Goal: Find specific page/section: Find specific page/section

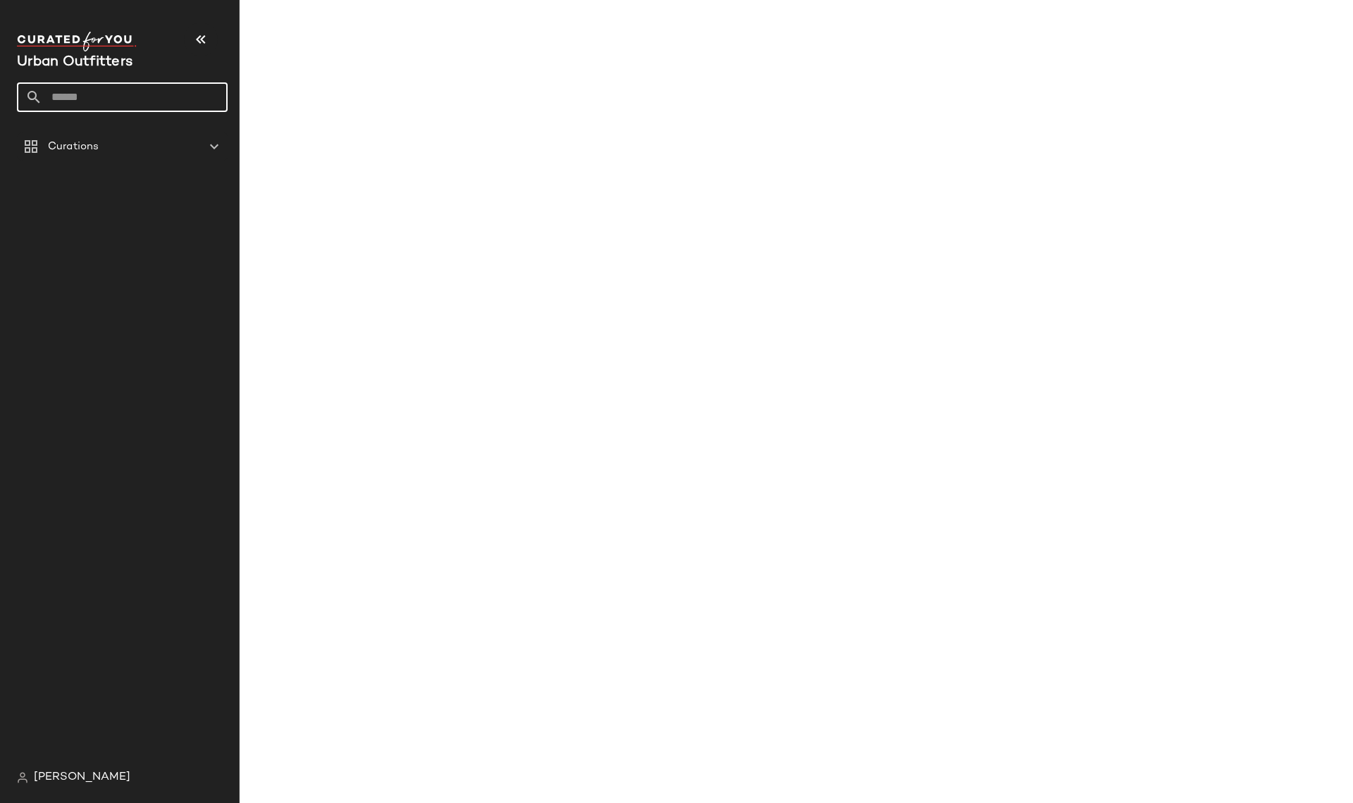
click at [133, 95] on input "text" at bounding box center [134, 97] width 185 height 30
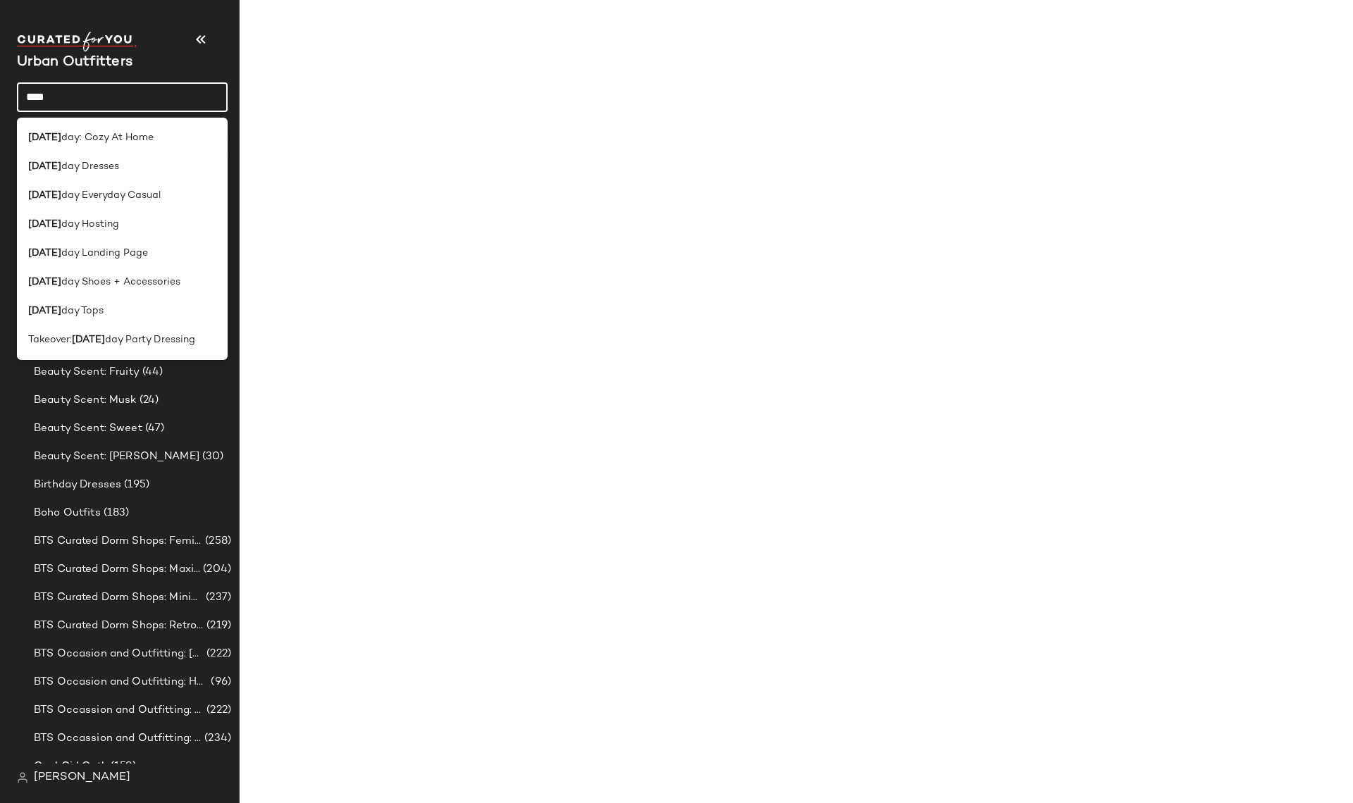
drag, startPoint x: 37, startPoint y: 94, endPoint x: -73, endPoint y: 90, distance: 109.3
click at [0, 90] on html "Urban Outfitters **** Curations Animal Lover: Cat (120) Animal Lover: Dog (45) …" at bounding box center [676, 401] width 1353 height 803
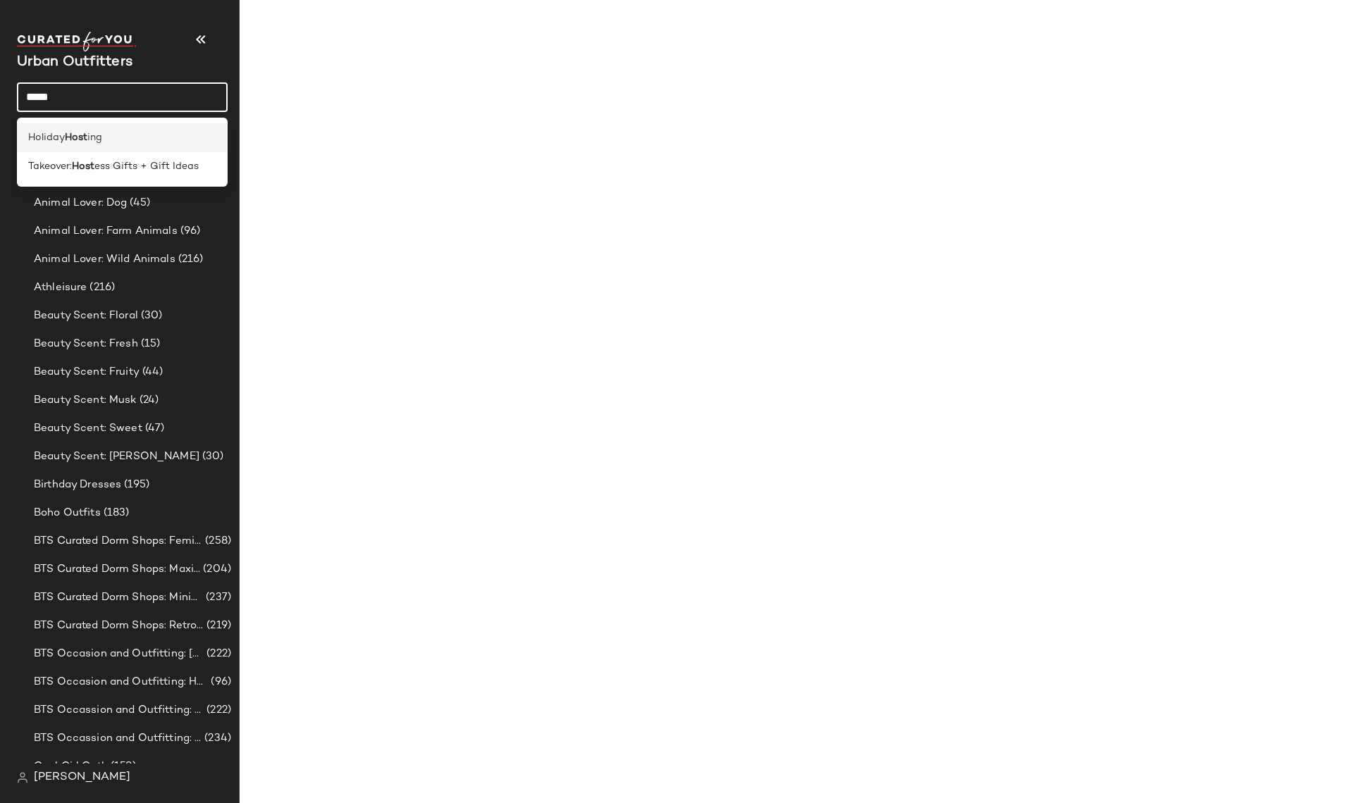
type input "****"
click at [102, 142] on span "ing" at bounding box center [94, 137] width 15 height 15
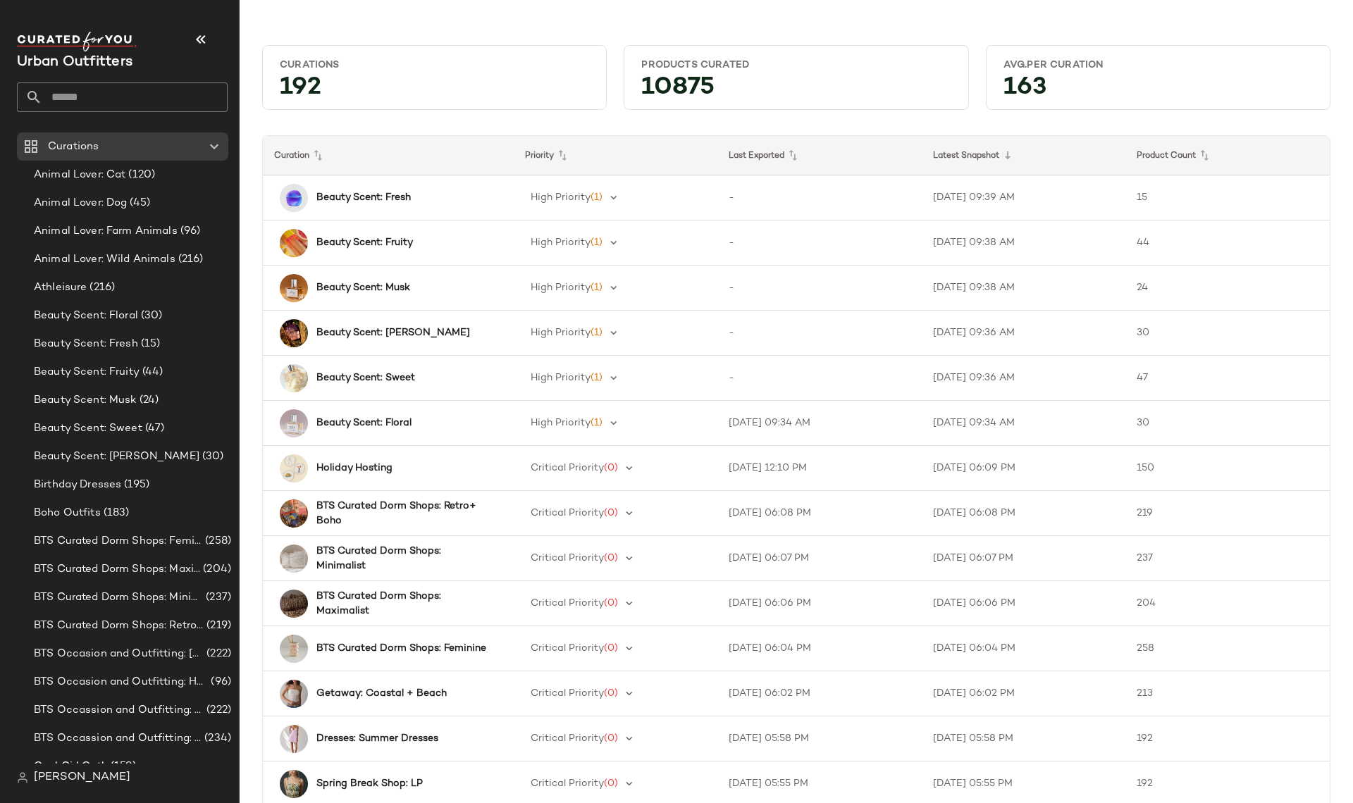
click at [78, 90] on input "text" at bounding box center [134, 97] width 185 height 30
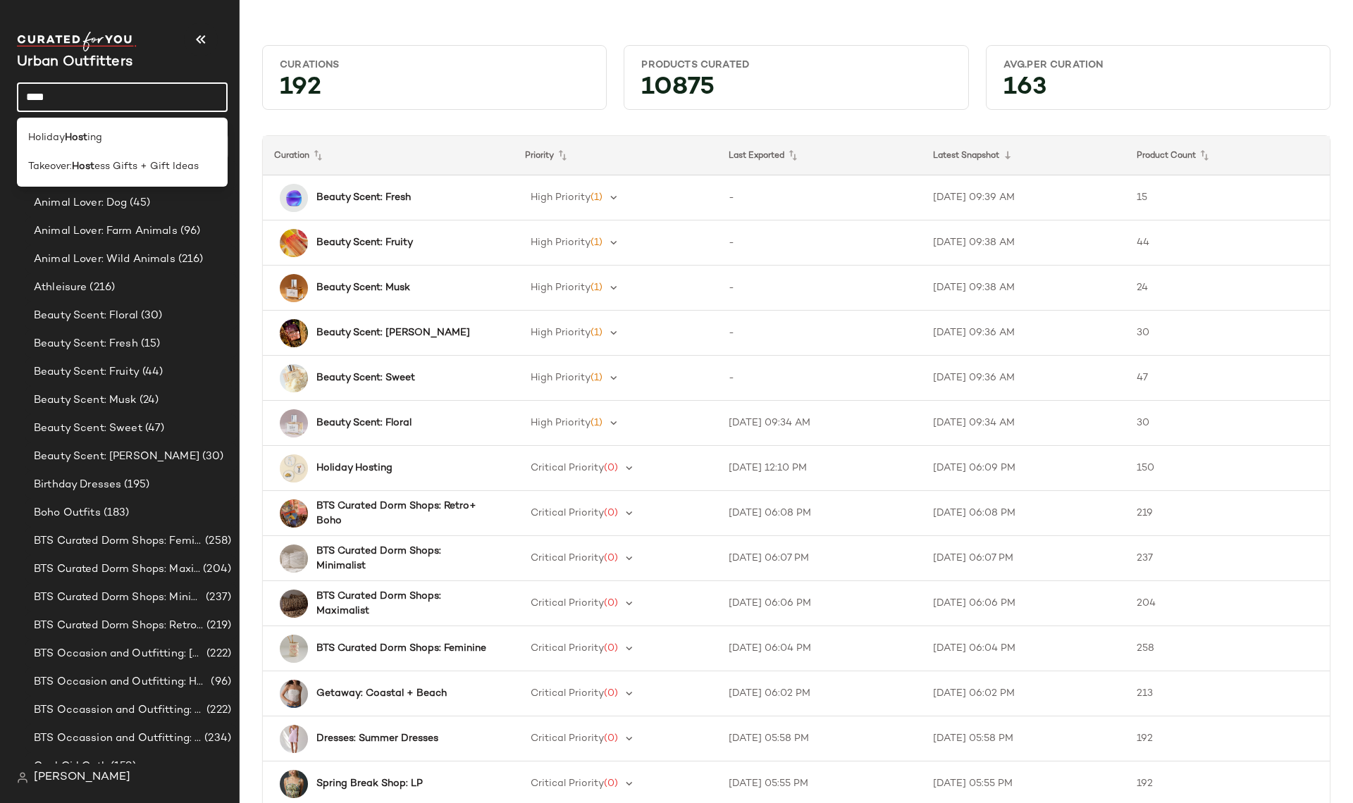
type input "****"
click at [63, 132] on span "Holiday" at bounding box center [46, 137] width 37 height 15
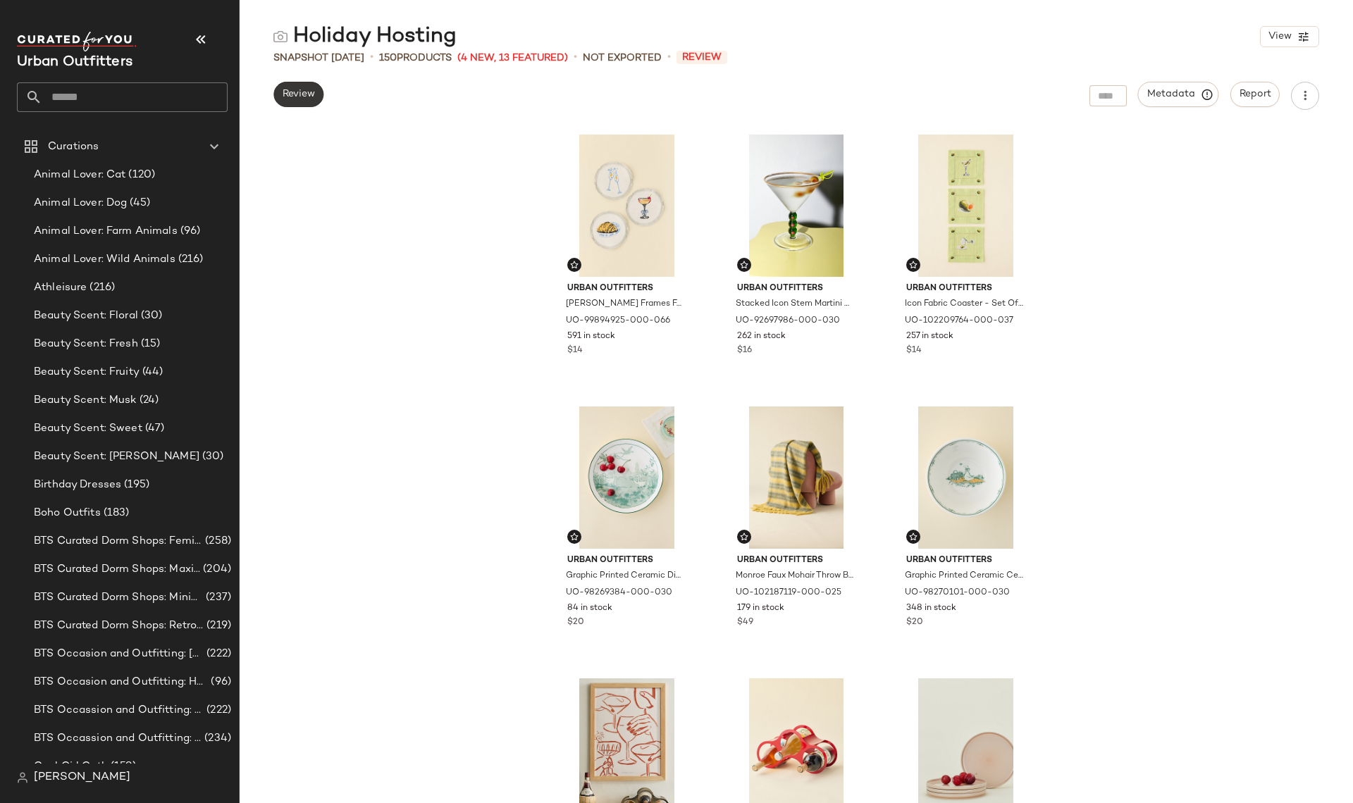
click at [313, 100] on button "Review" at bounding box center [298, 94] width 50 height 25
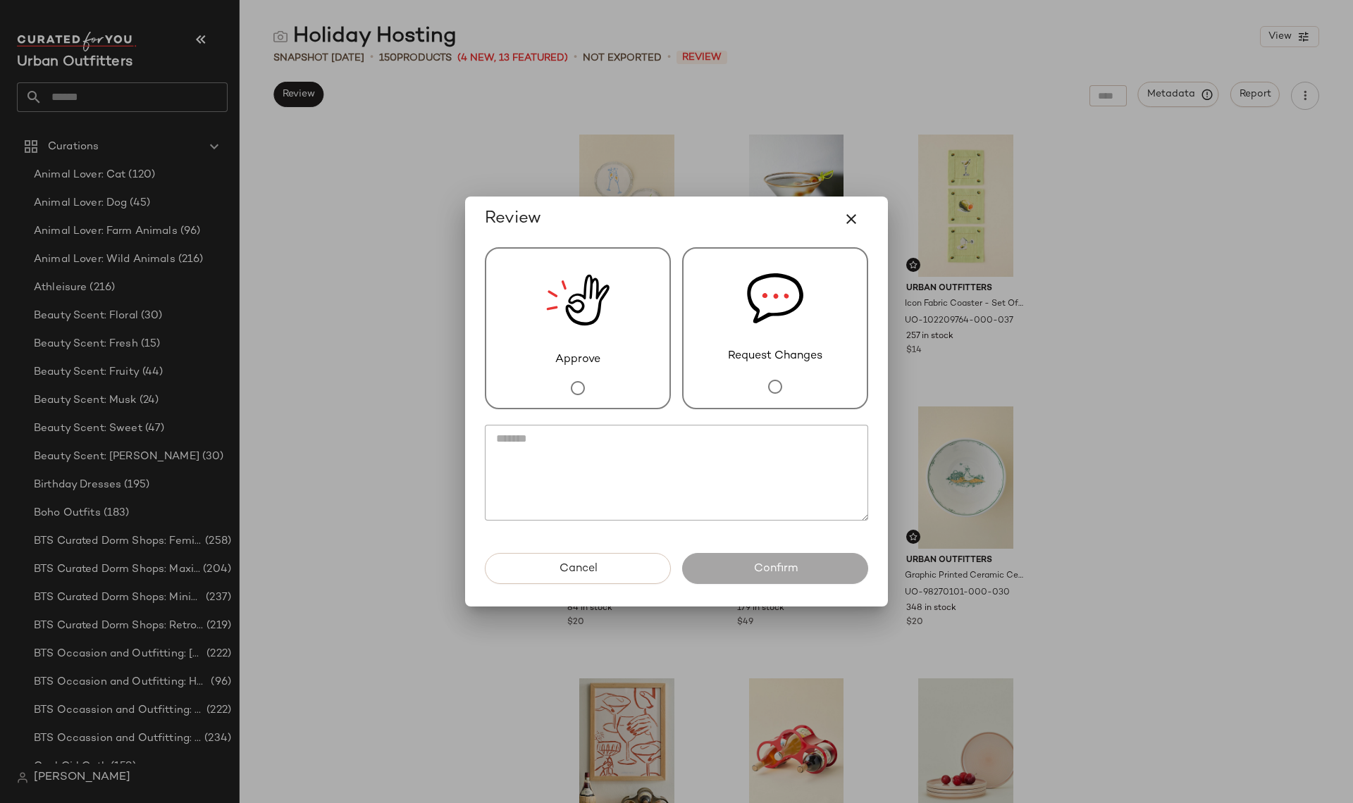
click at [858, 216] on icon "button" at bounding box center [851, 219] width 17 height 17
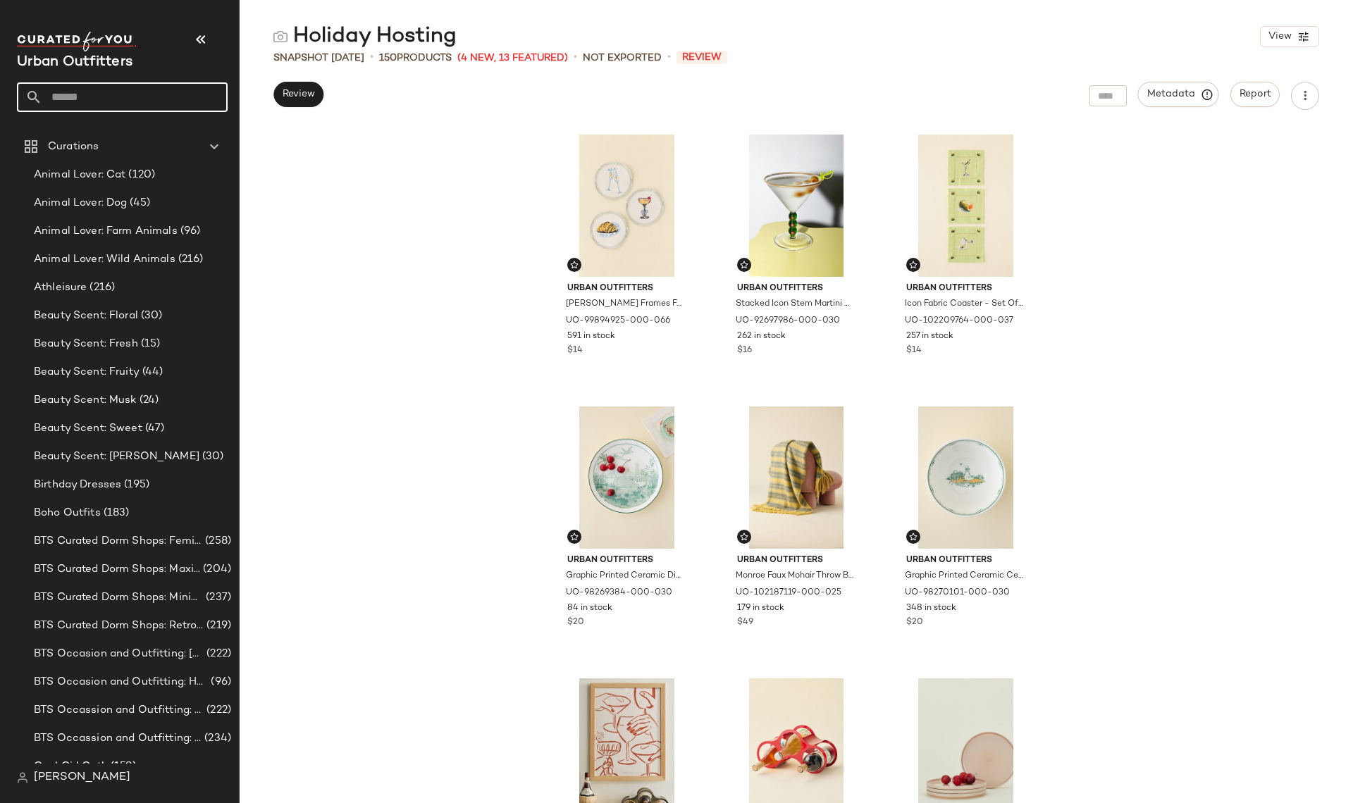
click at [90, 109] on input "text" at bounding box center [134, 97] width 185 height 30
type input "*"
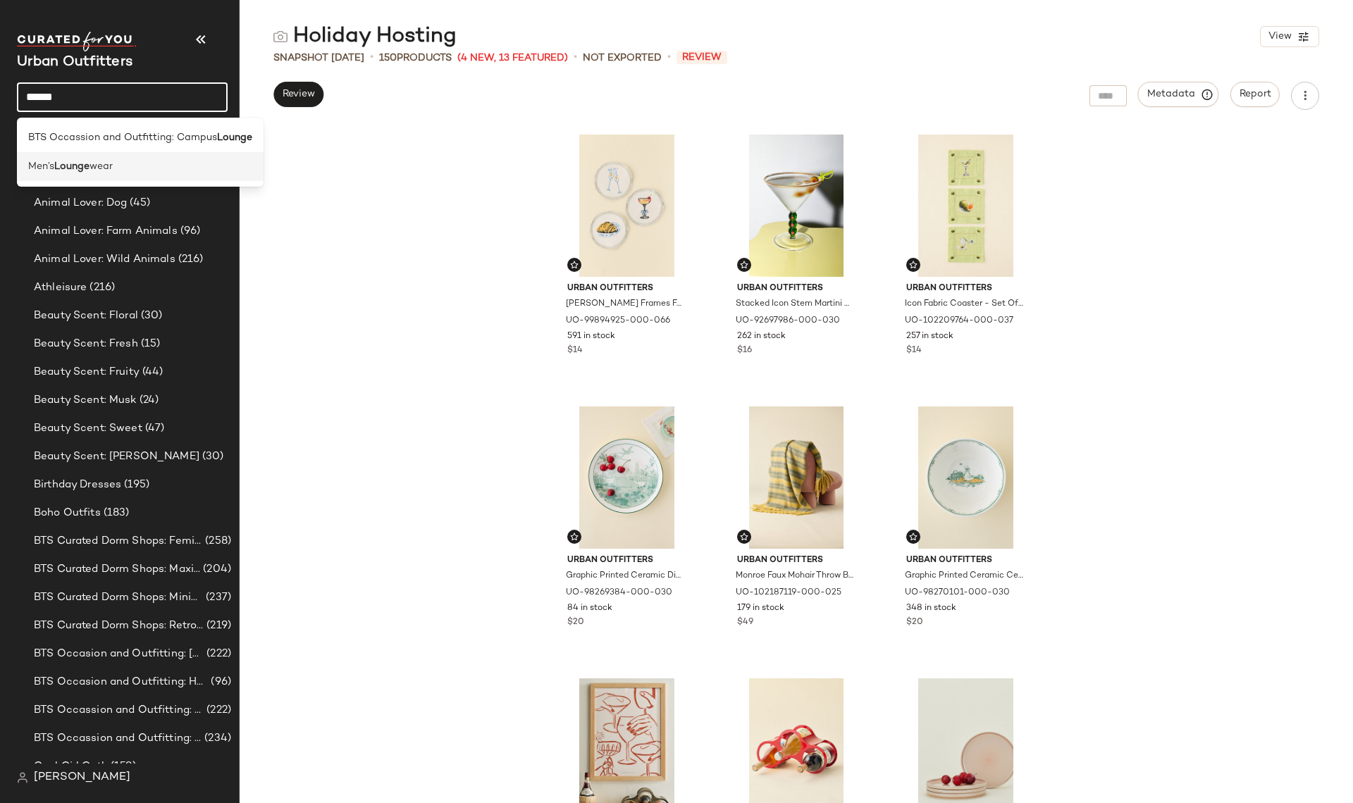
type input "******"
click at [88, 167] on b "Lounge" at bounding box center [71, 166] width 35 height 15
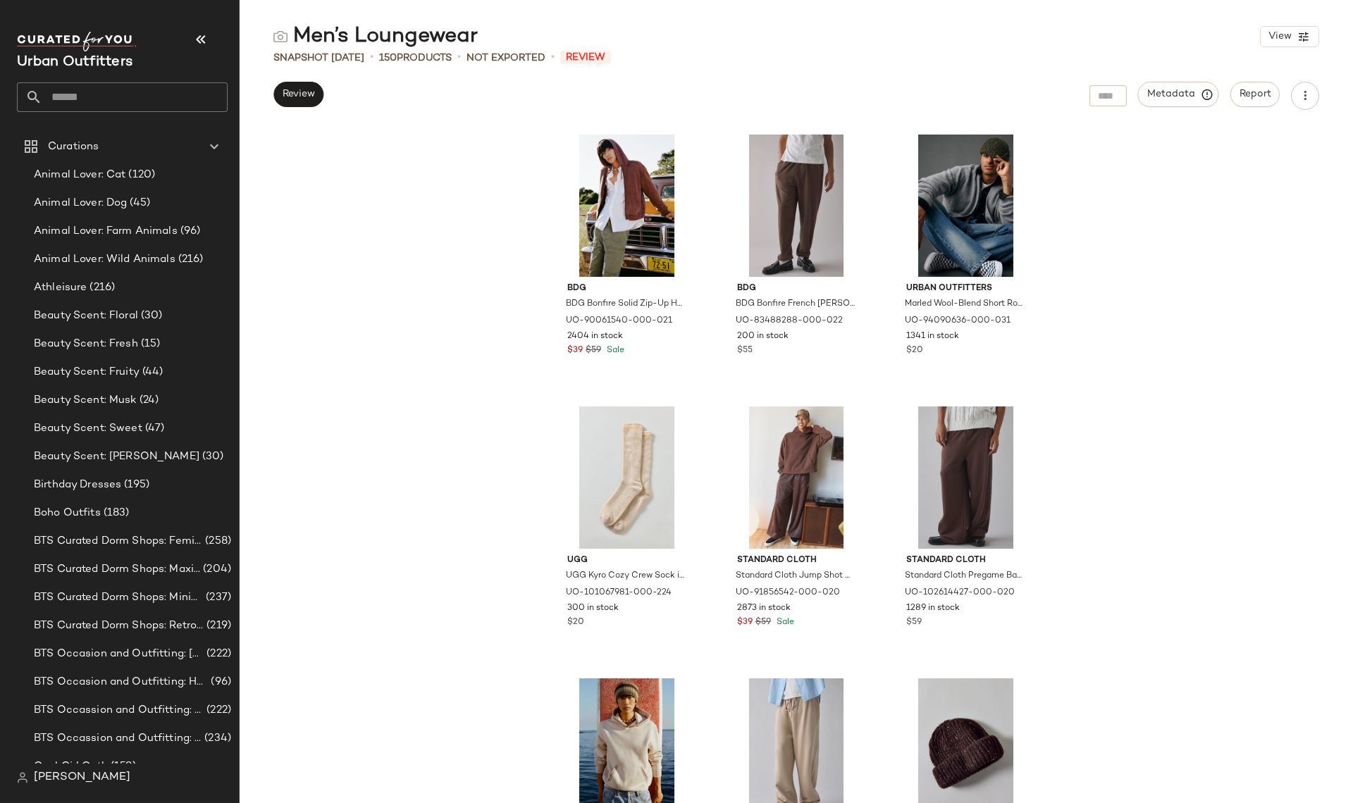
click at [109, 99] on input "text" at bounding box center [134, 97] width 185 height 30
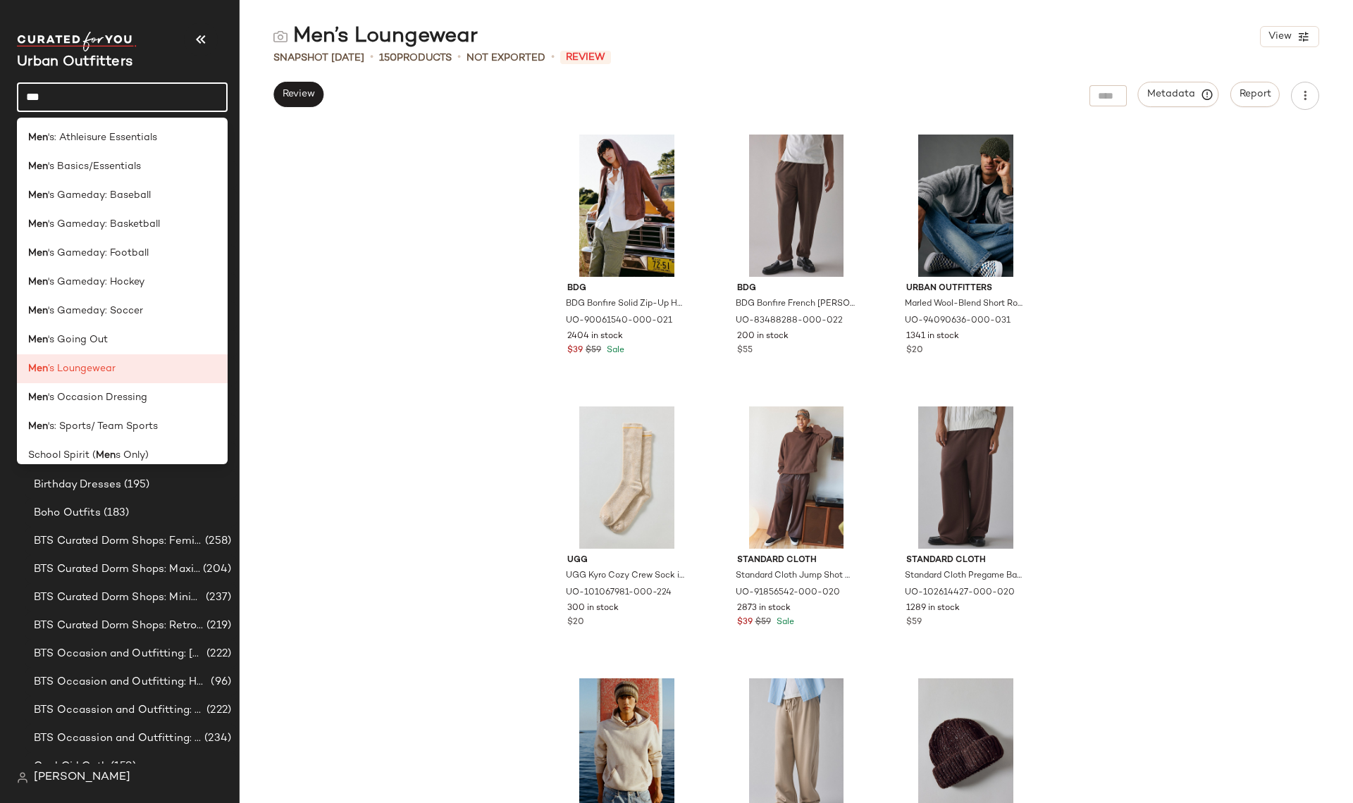
click at [47, 94] on input "***" at bounding box center [122, 97] width 211 height 30
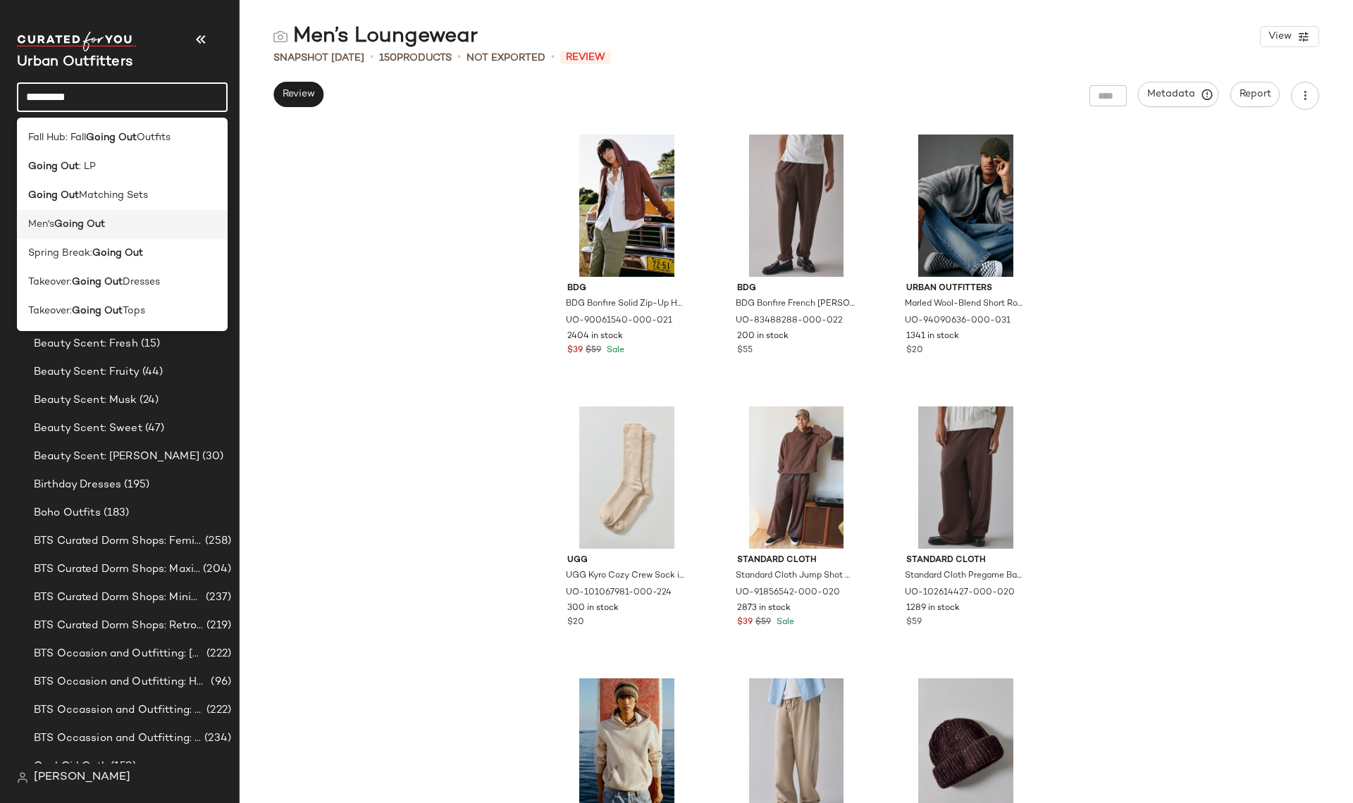
type input "*********"
click at [64, 218] on b "Going Out" at bounding box center [79, 224] width 51 height 15
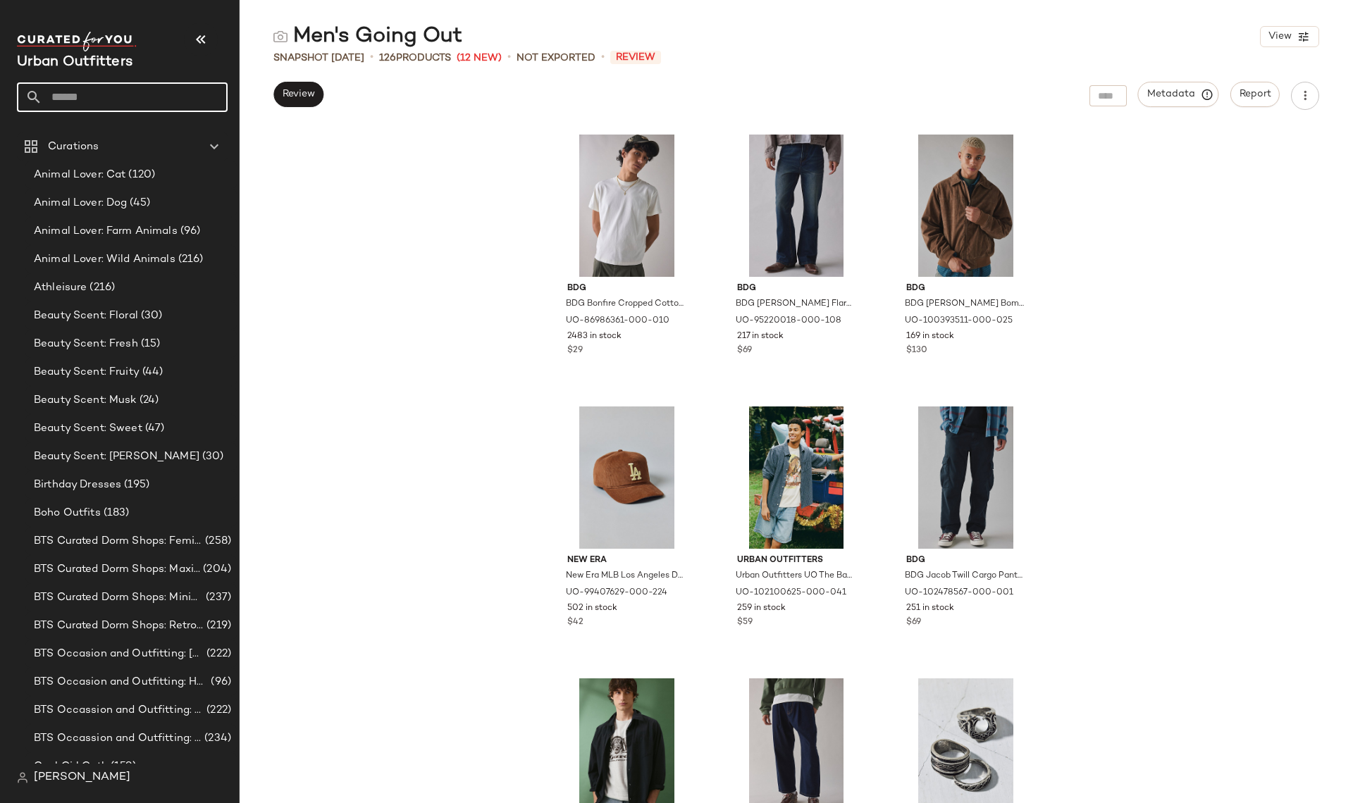
click at [121, 90] on input "text" at bounding box center [134, 97] width 185 height 30
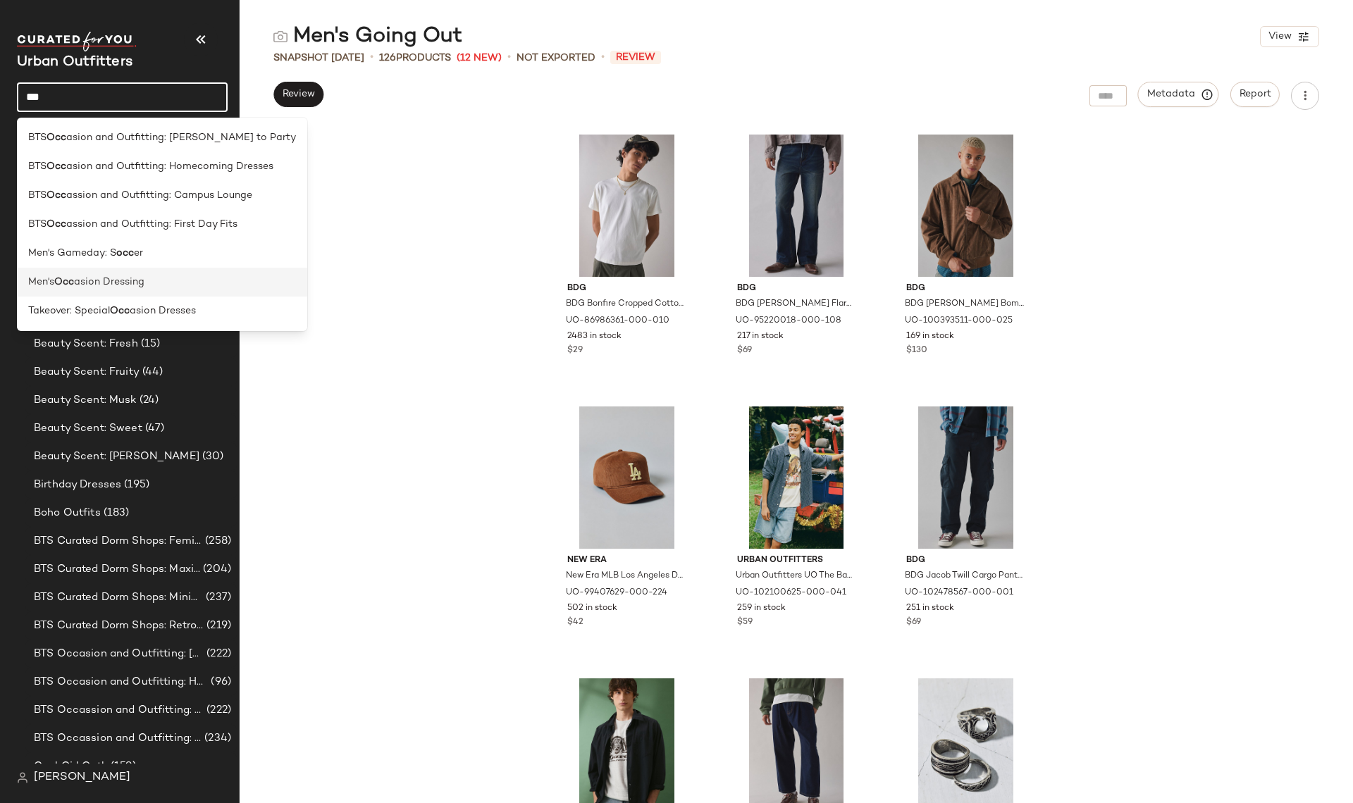
type input "***"
click at [126, 282] on span "asion Dressing" at bounding box center [109, 282] width 70 height 15
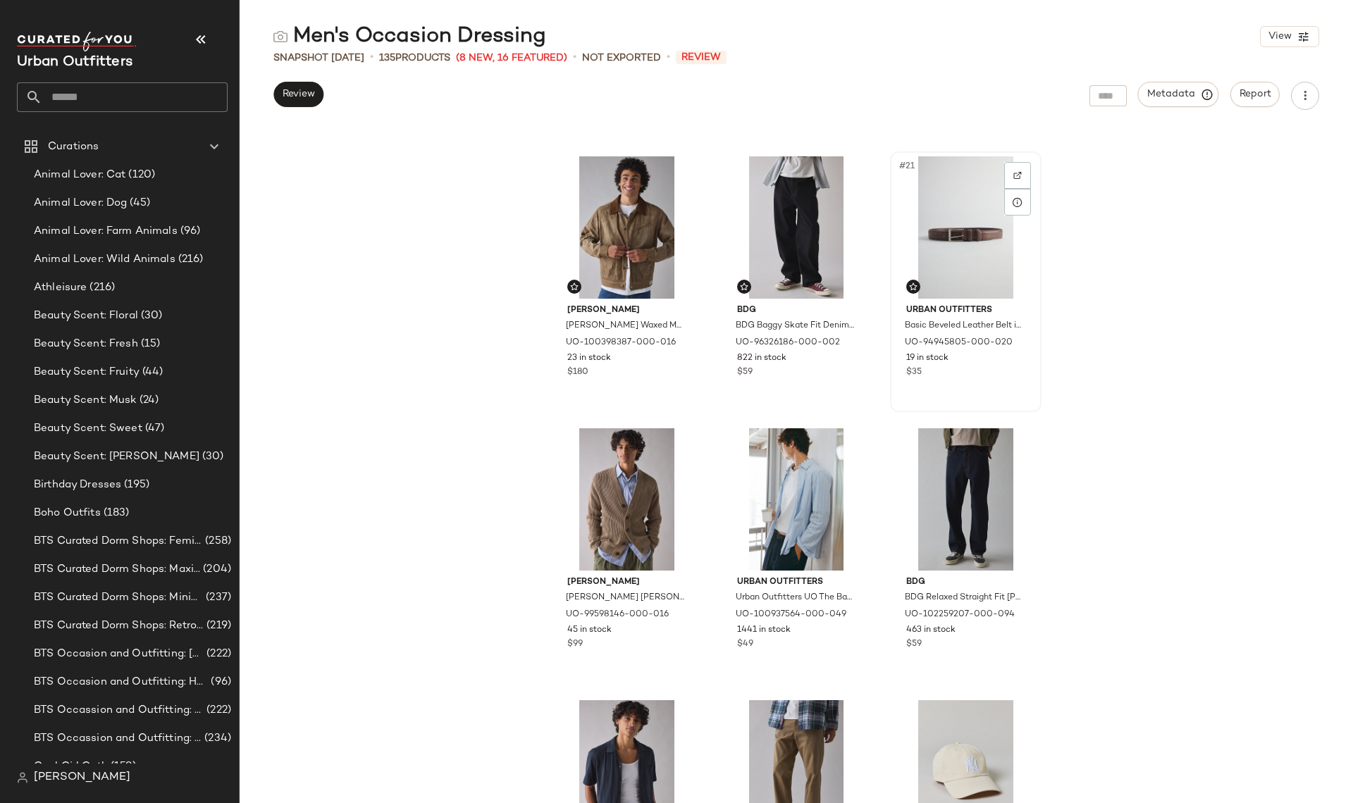
scroll to position [1735, 0]
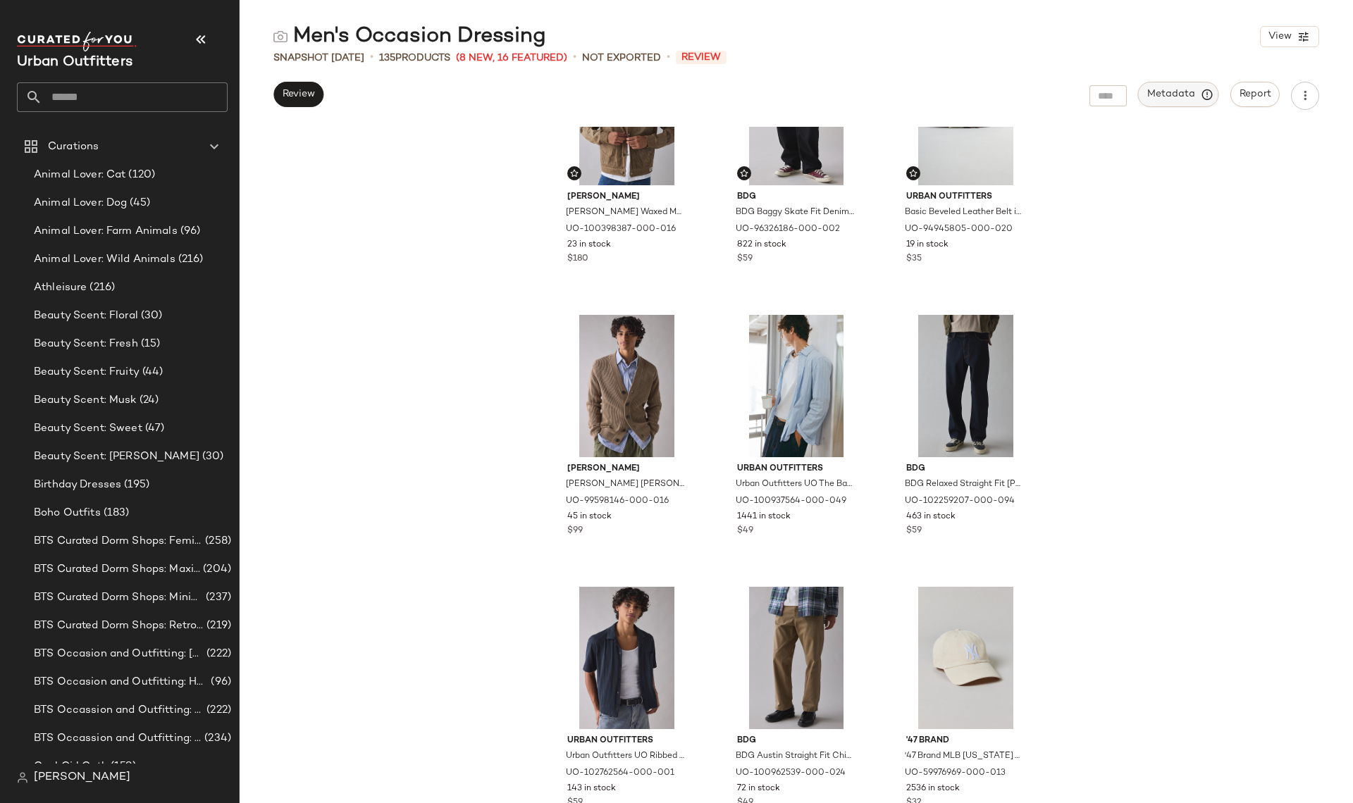
click at [1195, 82] on button "Metadata" at bounding box center [1178, 94] width 81 height 25
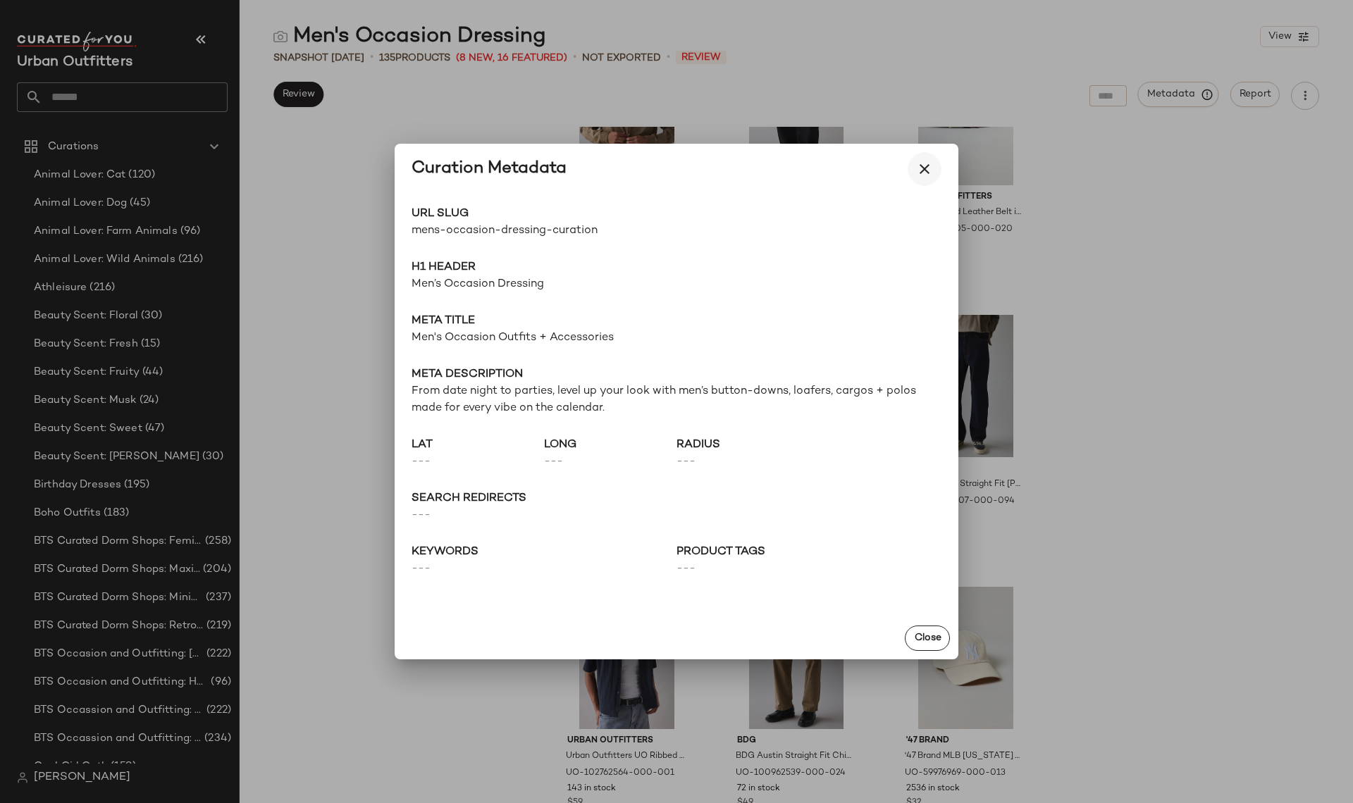
click at [942, 169] on div "Curation Metadata" at bounding box center [677, 169] width 564 height 51
click at [931, 169] on icon "button" at bounding box center [924, 169] width 17 height 17
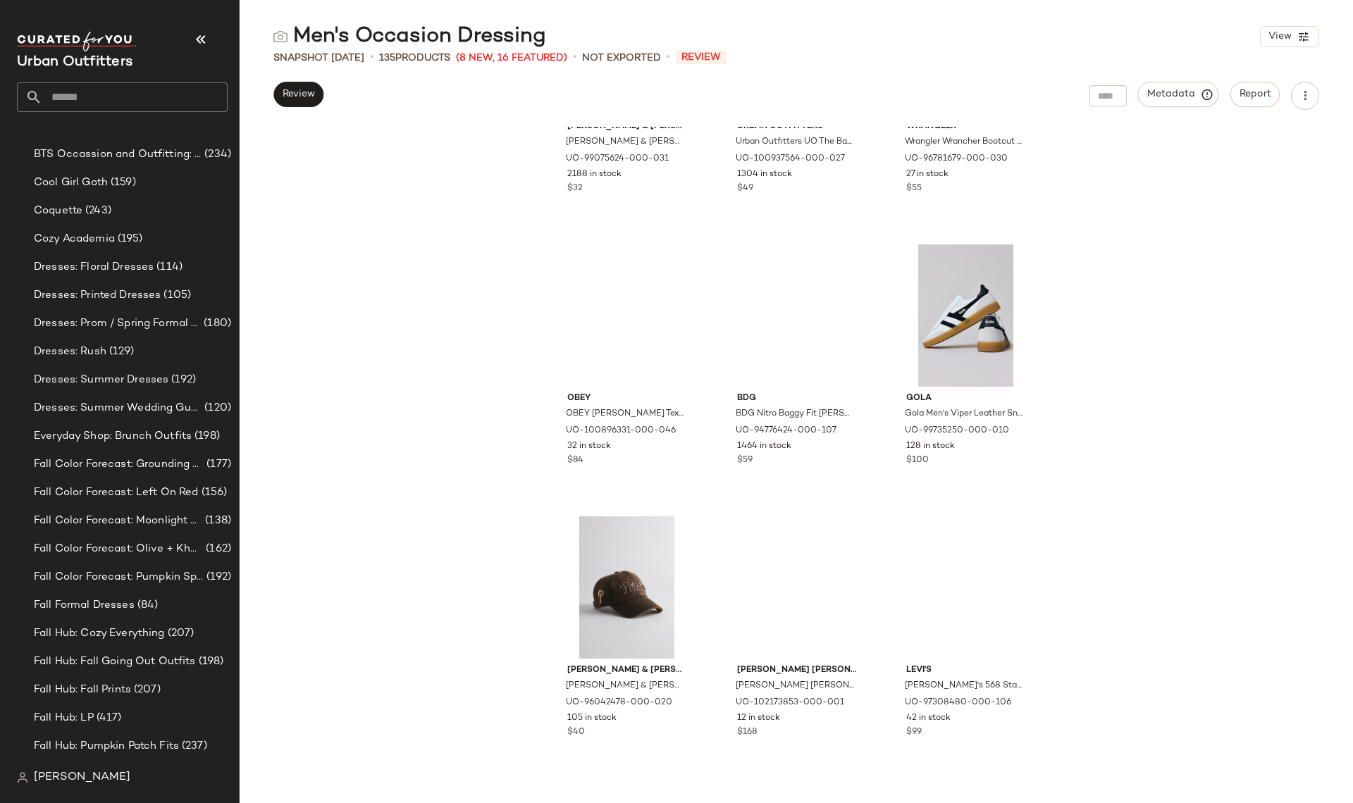
scroll to position [9002, 0]
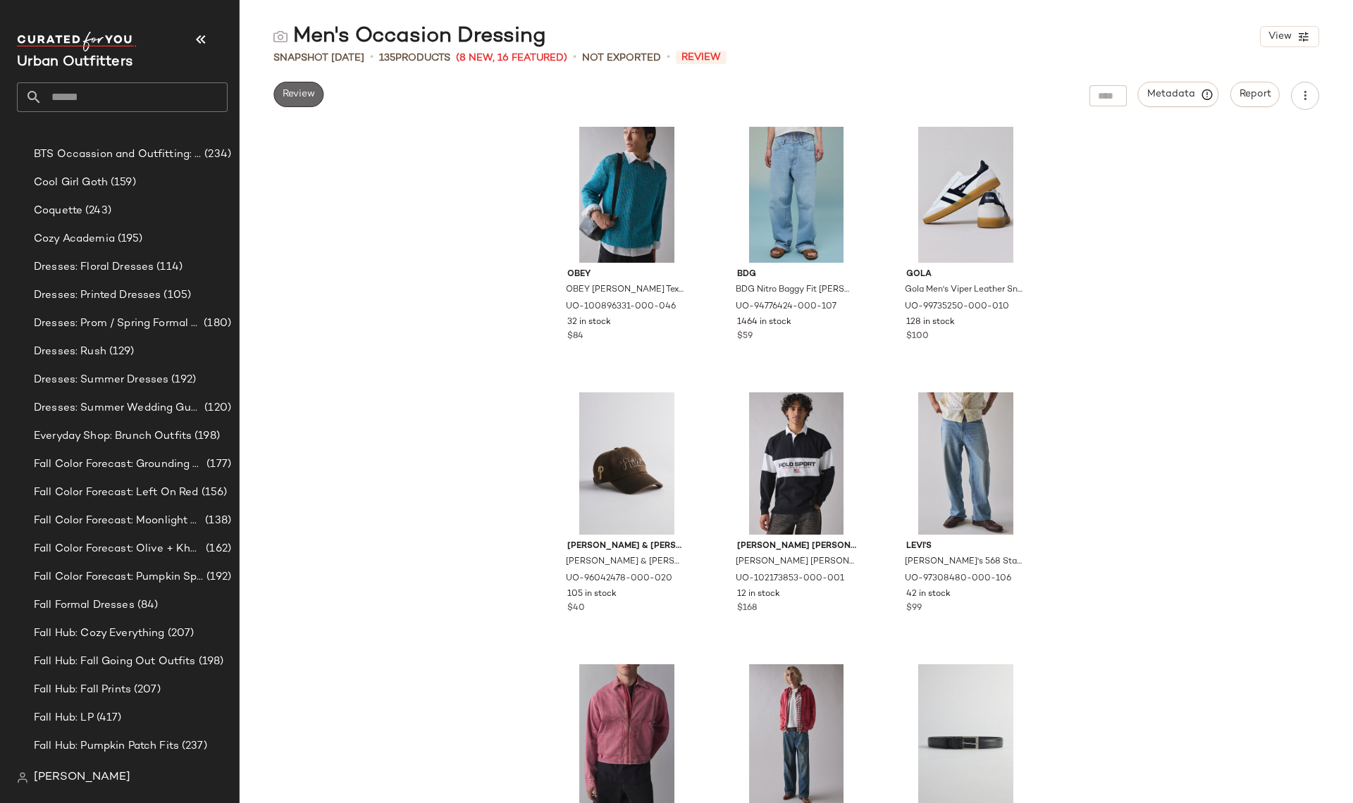
click at [293, 97] on span "Review" at bounding box center [298, 94] width 33 height 11
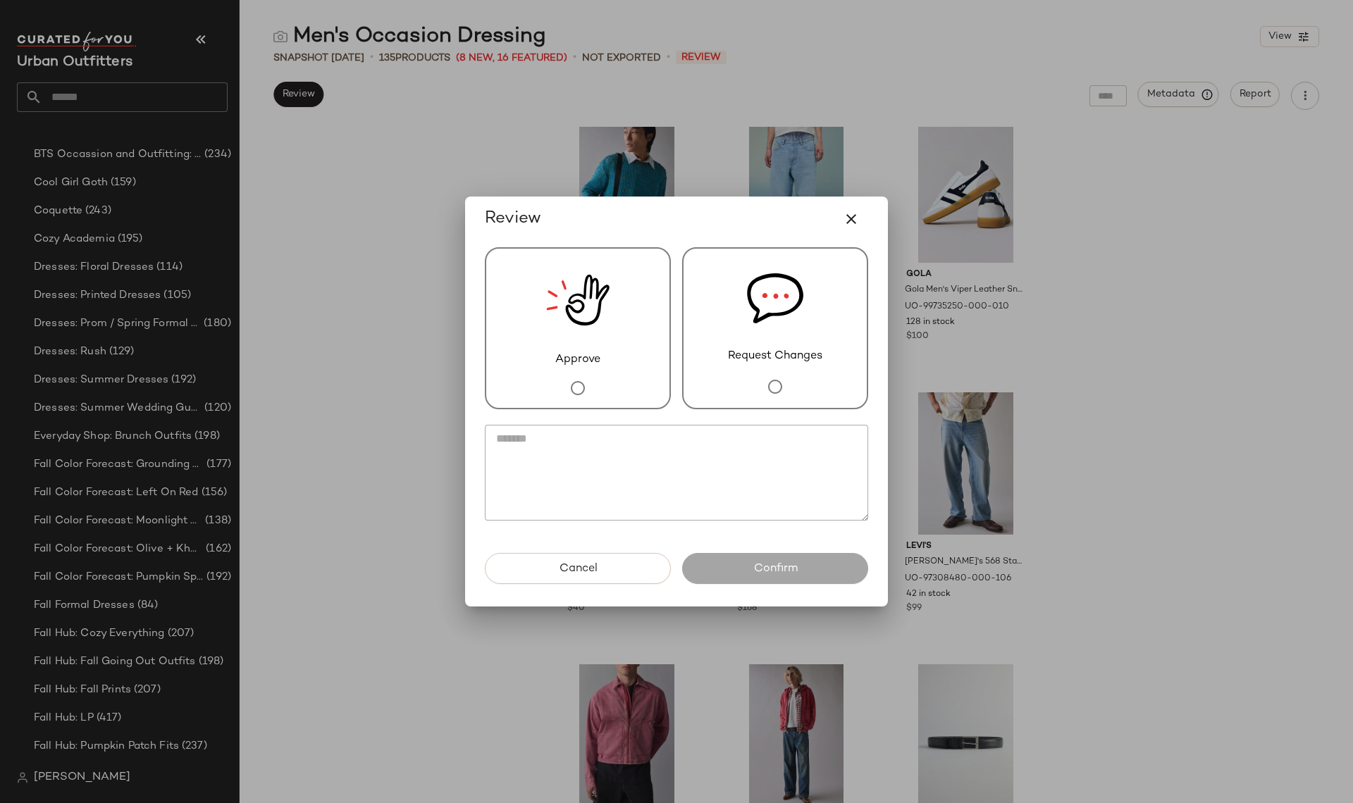
click at [806, 298] on div "Request Changes" at bounding box center [775, 328] width 186 height 162
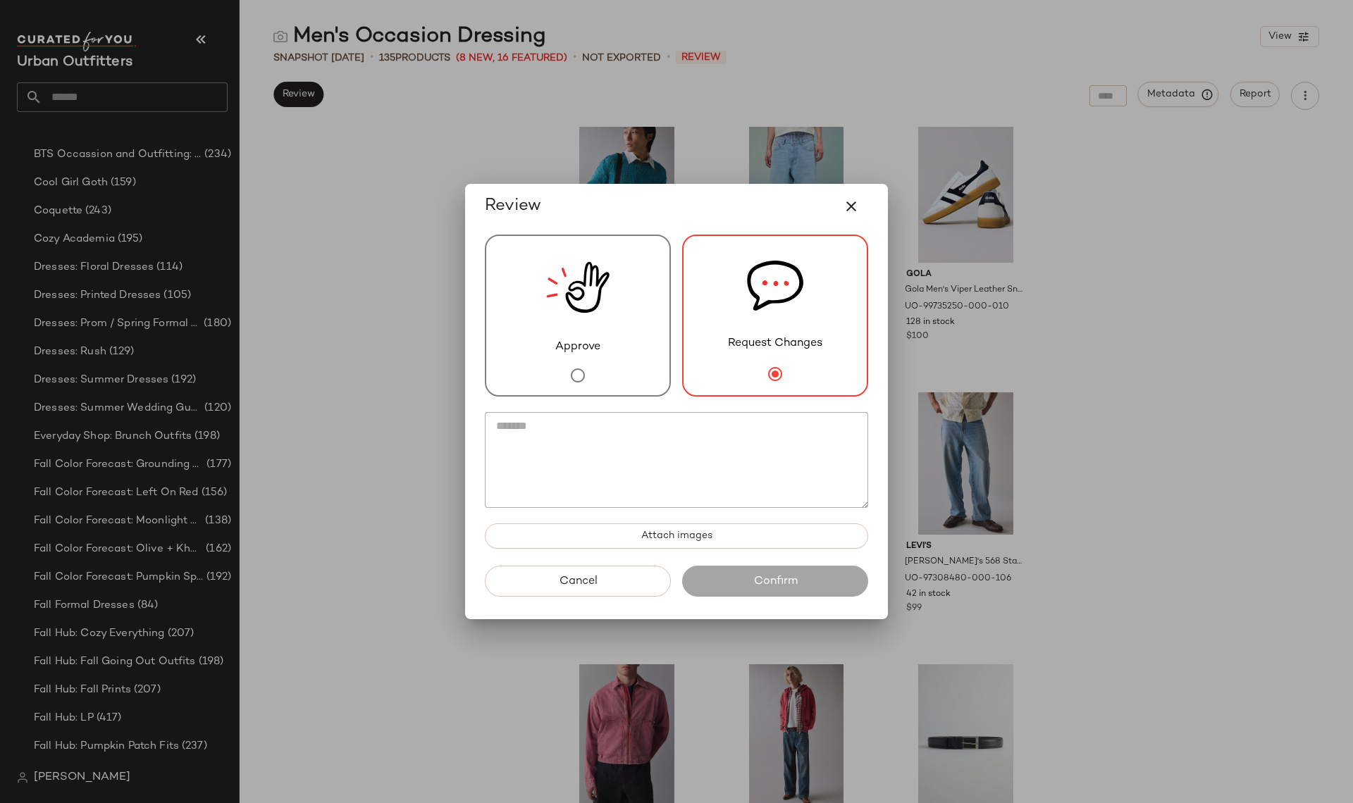
click at [554, 584] on button "Cancel" at bounding box center [578, 581] width 186 height 31
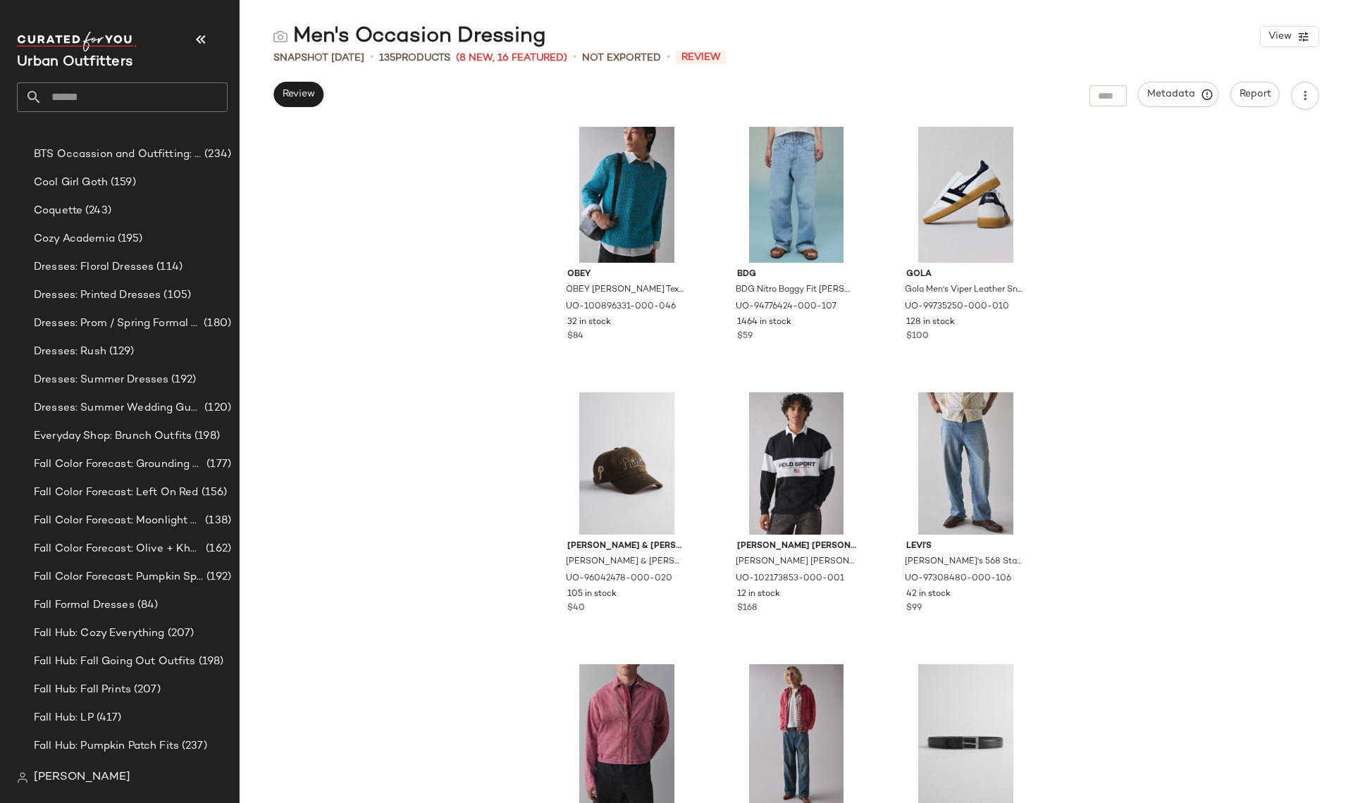
click at [311, 173] on div "Mitchell & Ness Mitchell & Ness MLB New York Yankees Tonal Logo Dad Hat in Moss…" at bounding box center [796, 465] width 1113 height 677
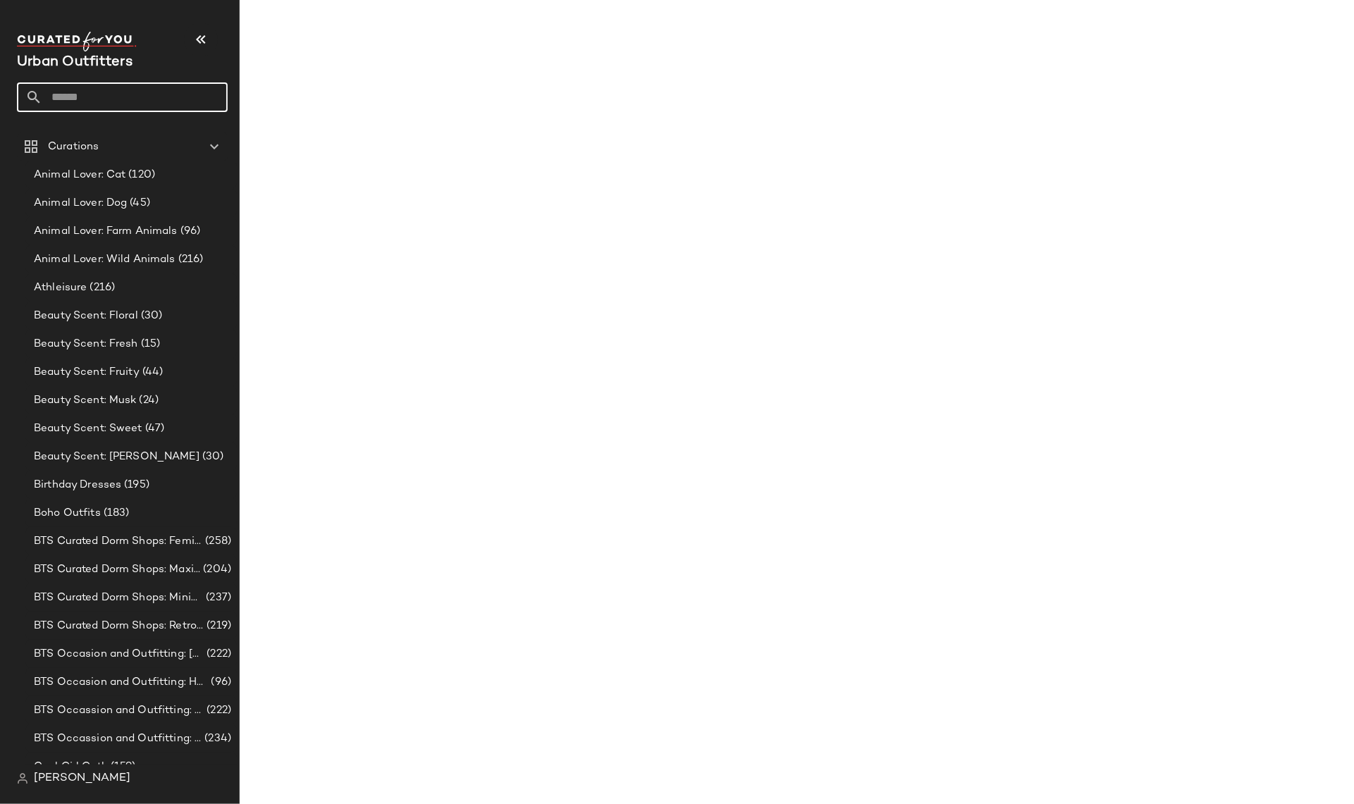
click at [125, 104] on input "text" at bounding box center [134, 97] width 185 height 30
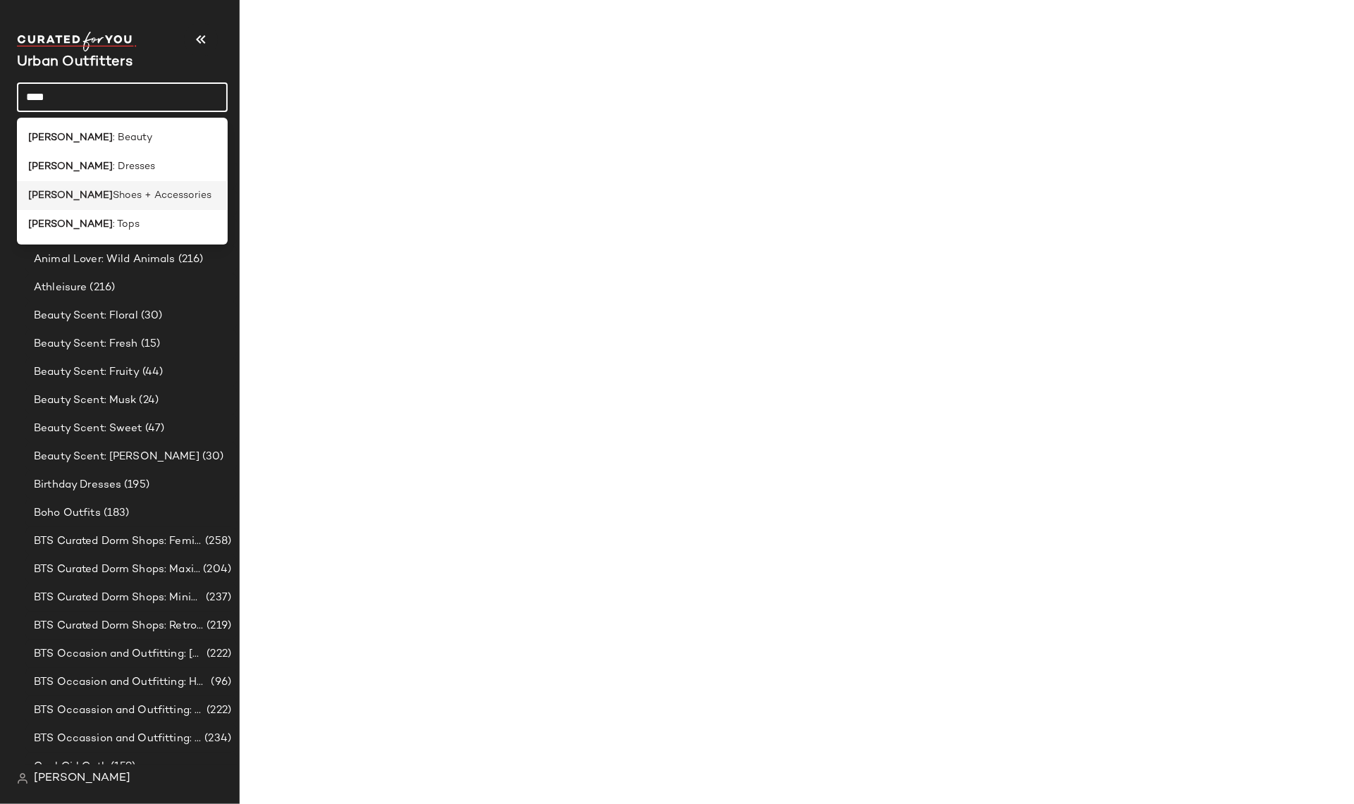
type input "***"
click at [128, 189] on span "Shoes + Accessories" at bounding box center [162, 195] width 99 height 15
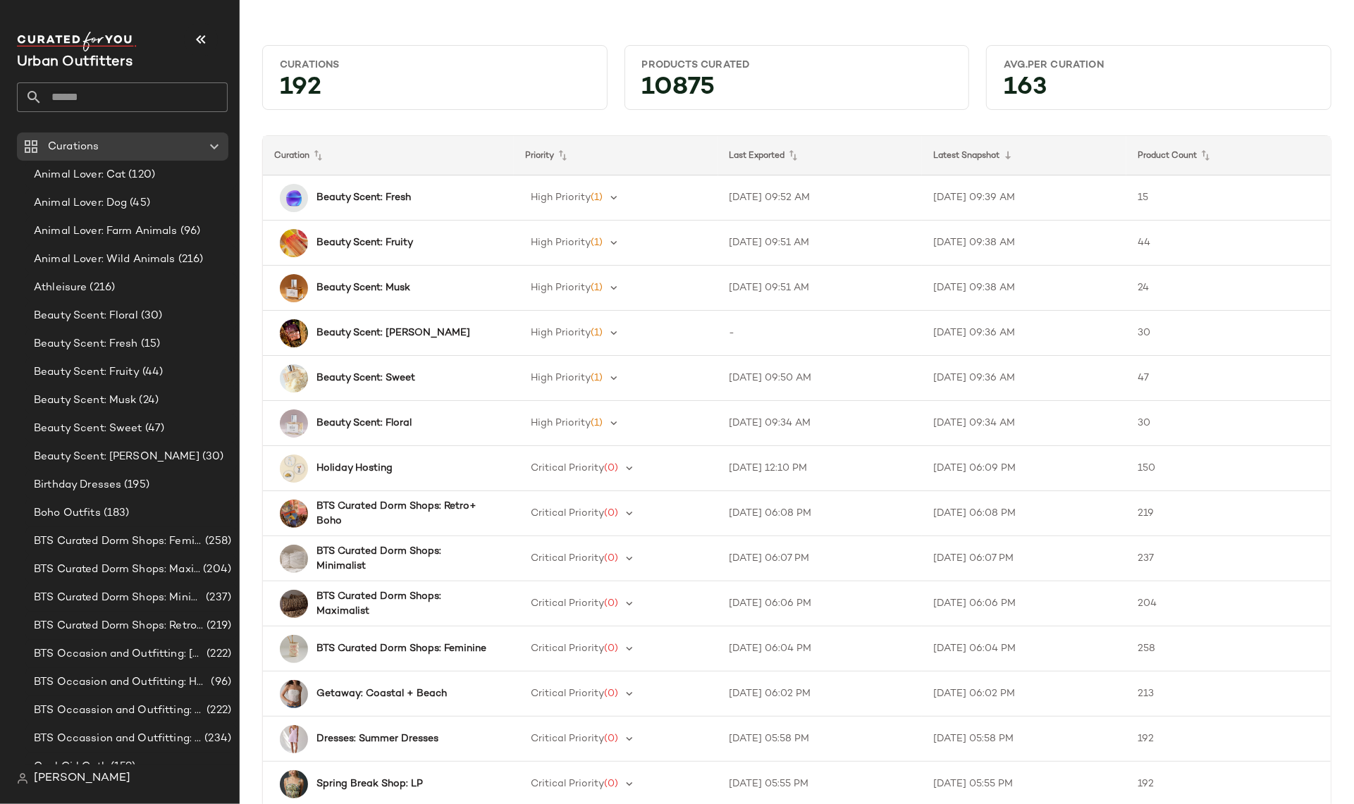
click at [139, 90] on input "text" at bounding box center [134, 97] width 185 height 30
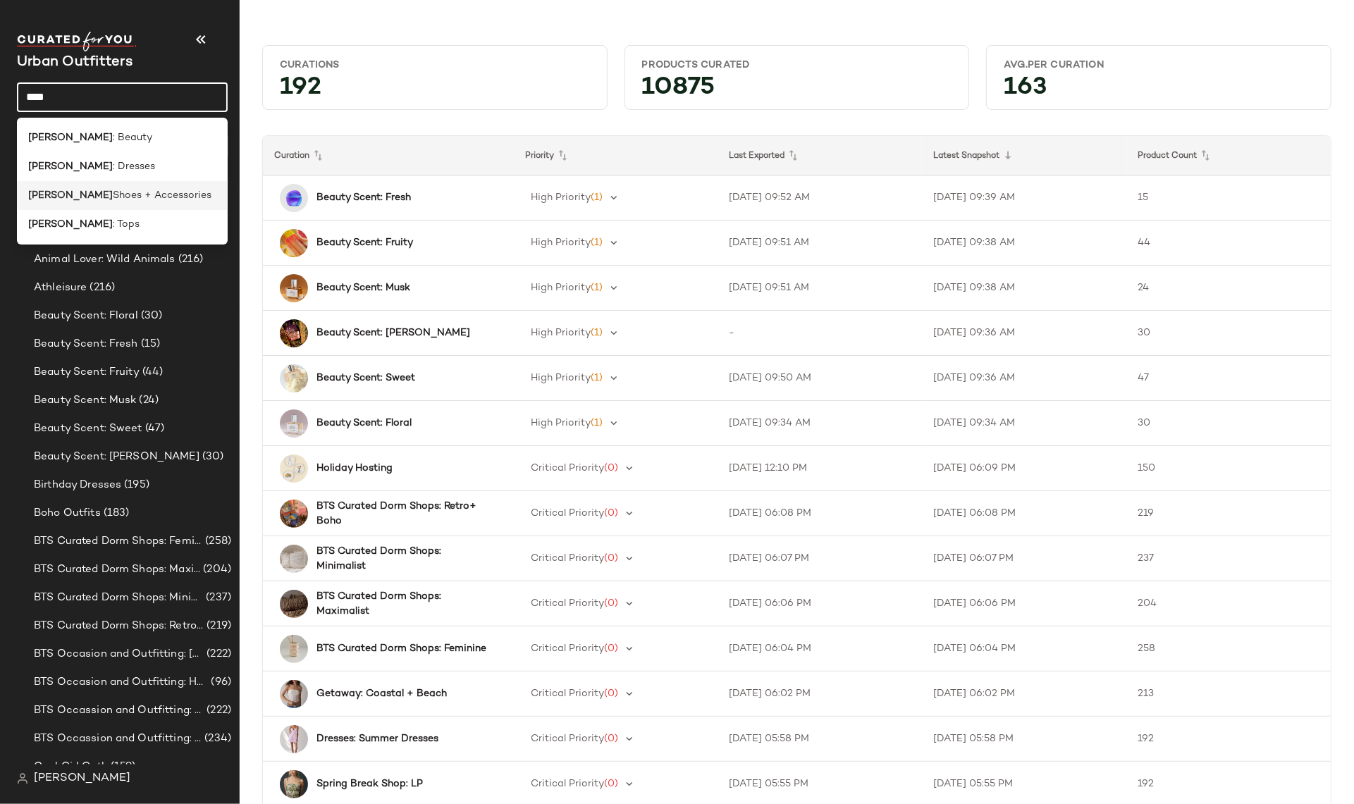
type input "***"
click at [81, 185] on div "[PERSON_NAME] Shoes + Accessories" at bounding box center [122, 195] width 211 height 29
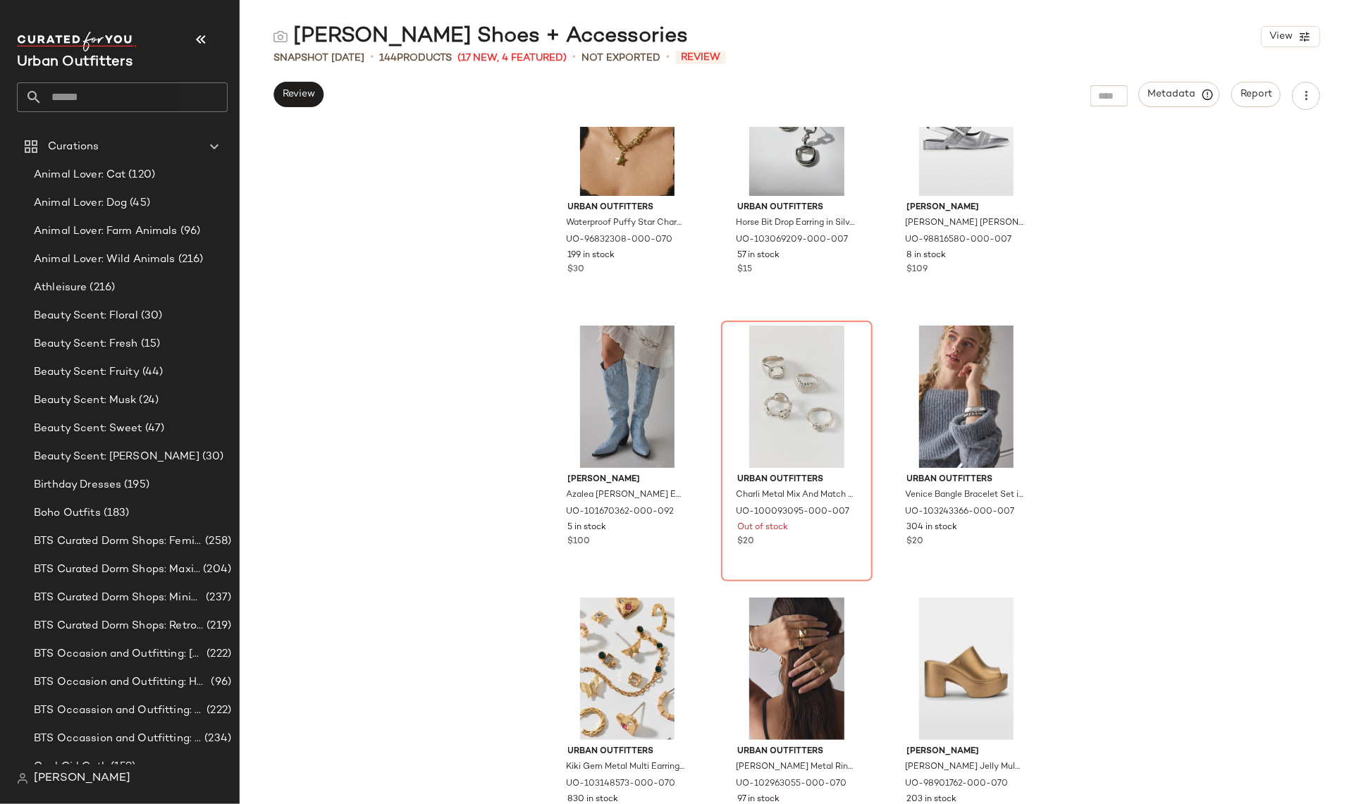
scroll to position [9238, 0]
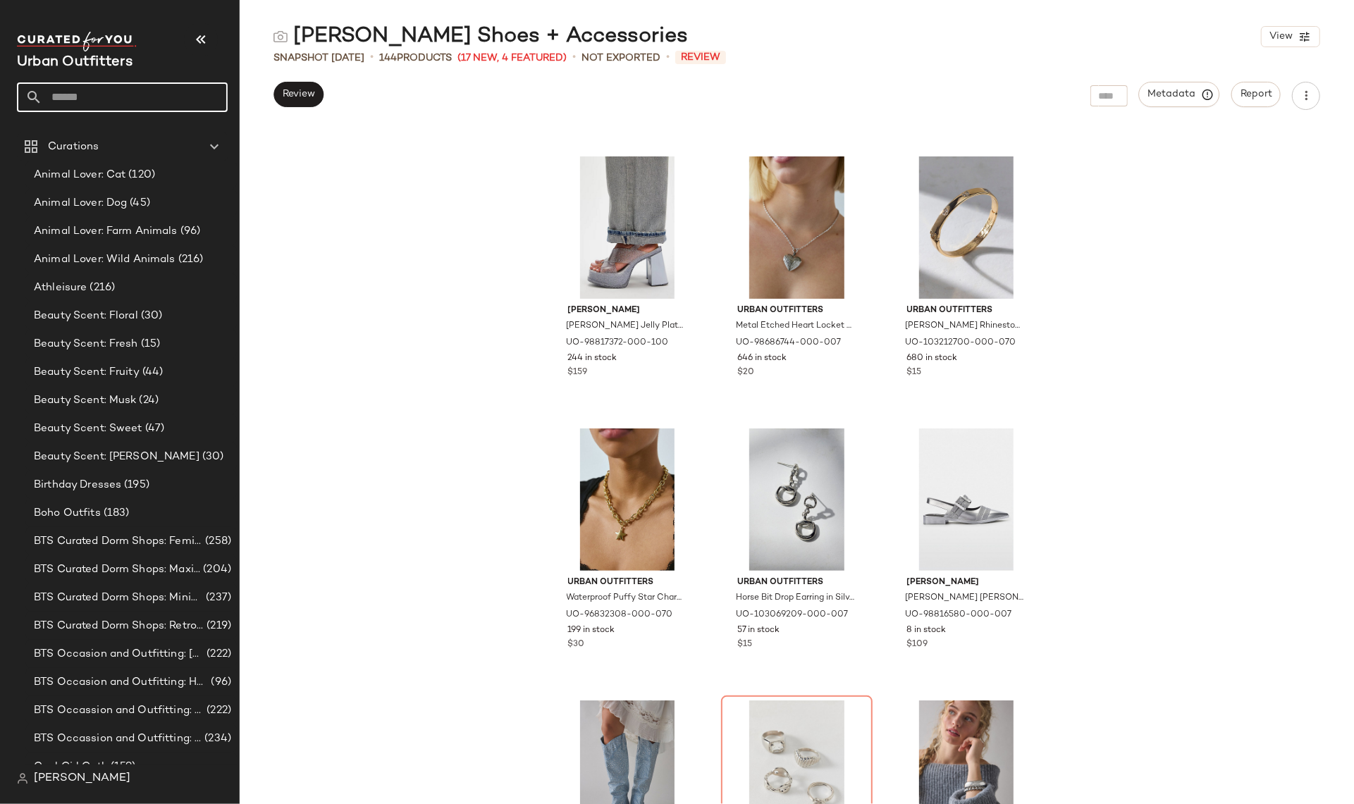
click at [110, 100] on input "text" at bounding box center [134, 97] width 185 height 30
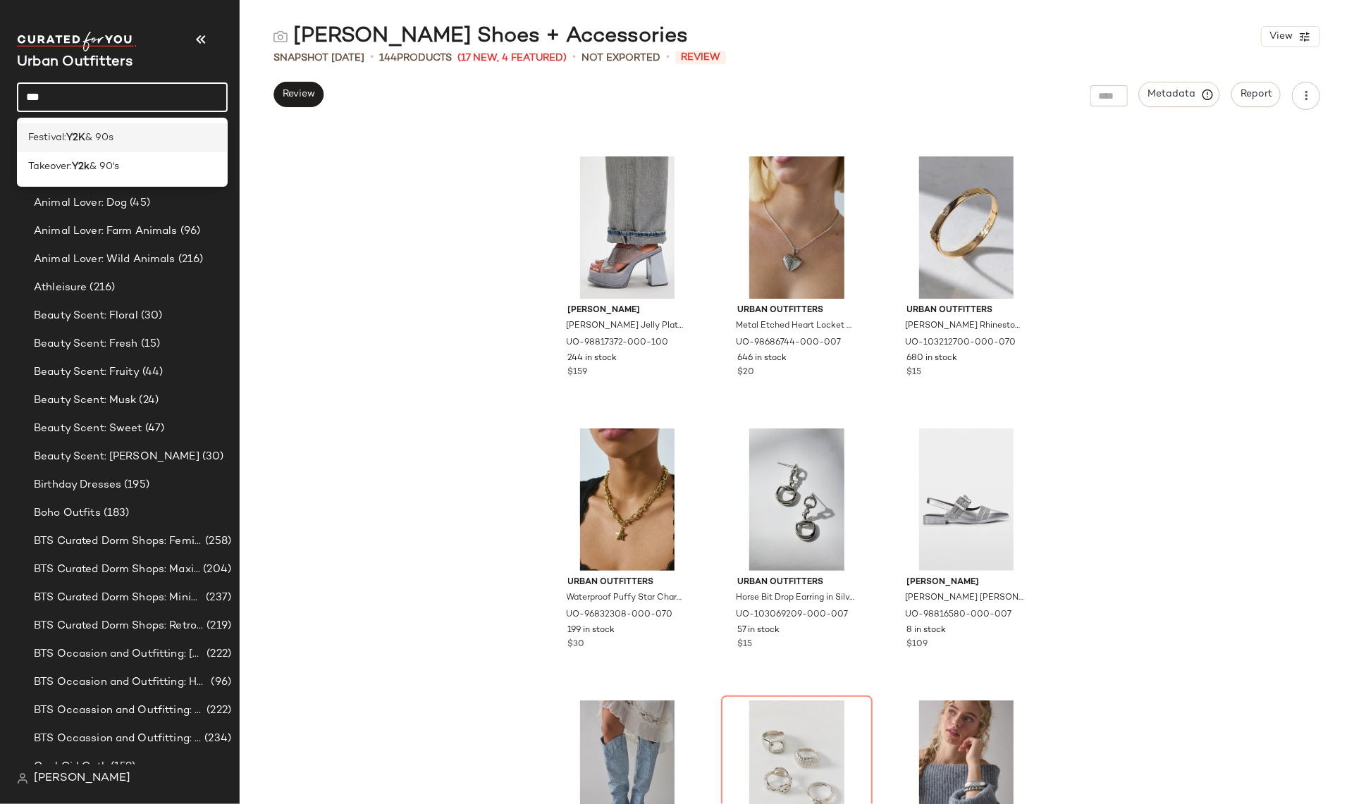
type input "***"
click at [113, 139] on span "& 90s" at bounding box center [99, 137] width 28 height 15
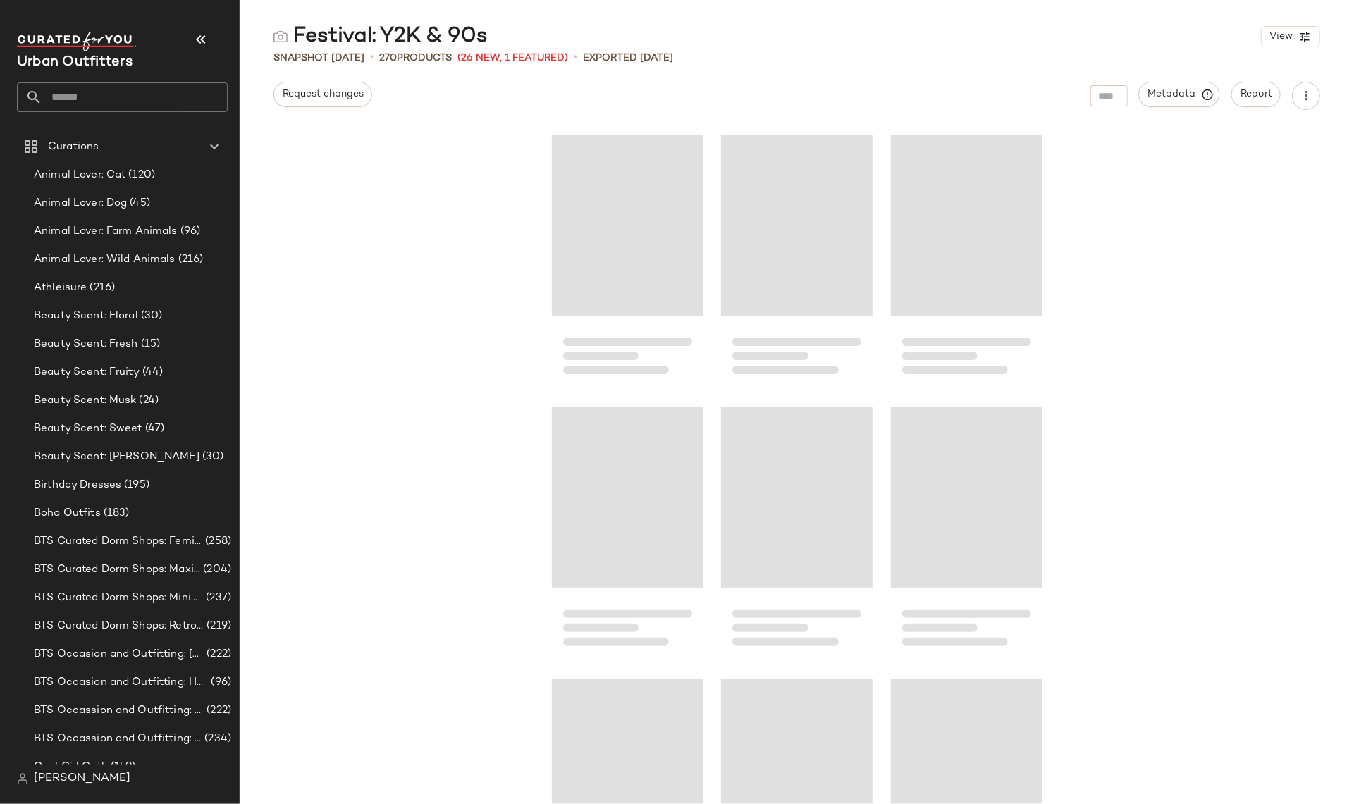
click at [83, 99] on input "text" at bounding box center [134, 97] width 185 height 30
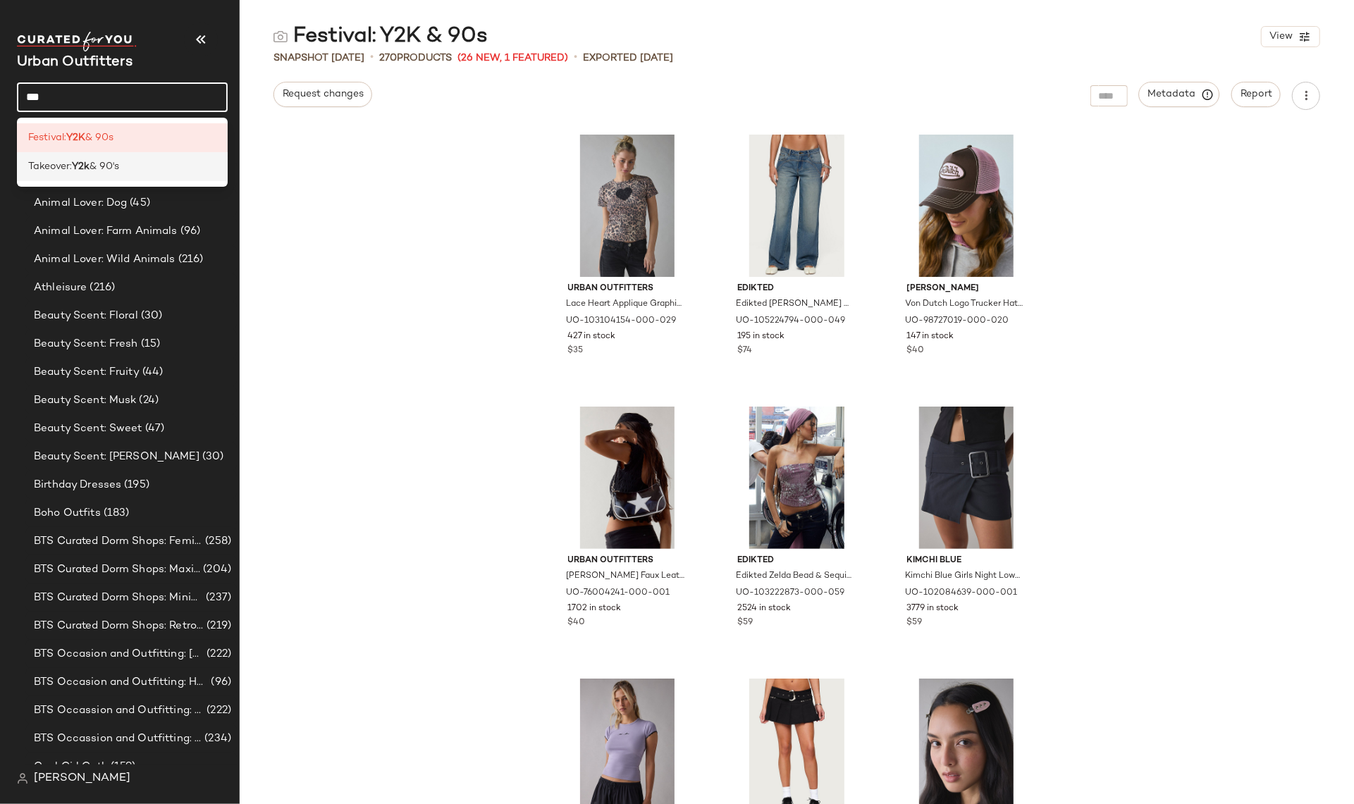
type input "***"
click at [84, 161] on b "Y2k" at bounding box center [81, 166] width 18 height 15
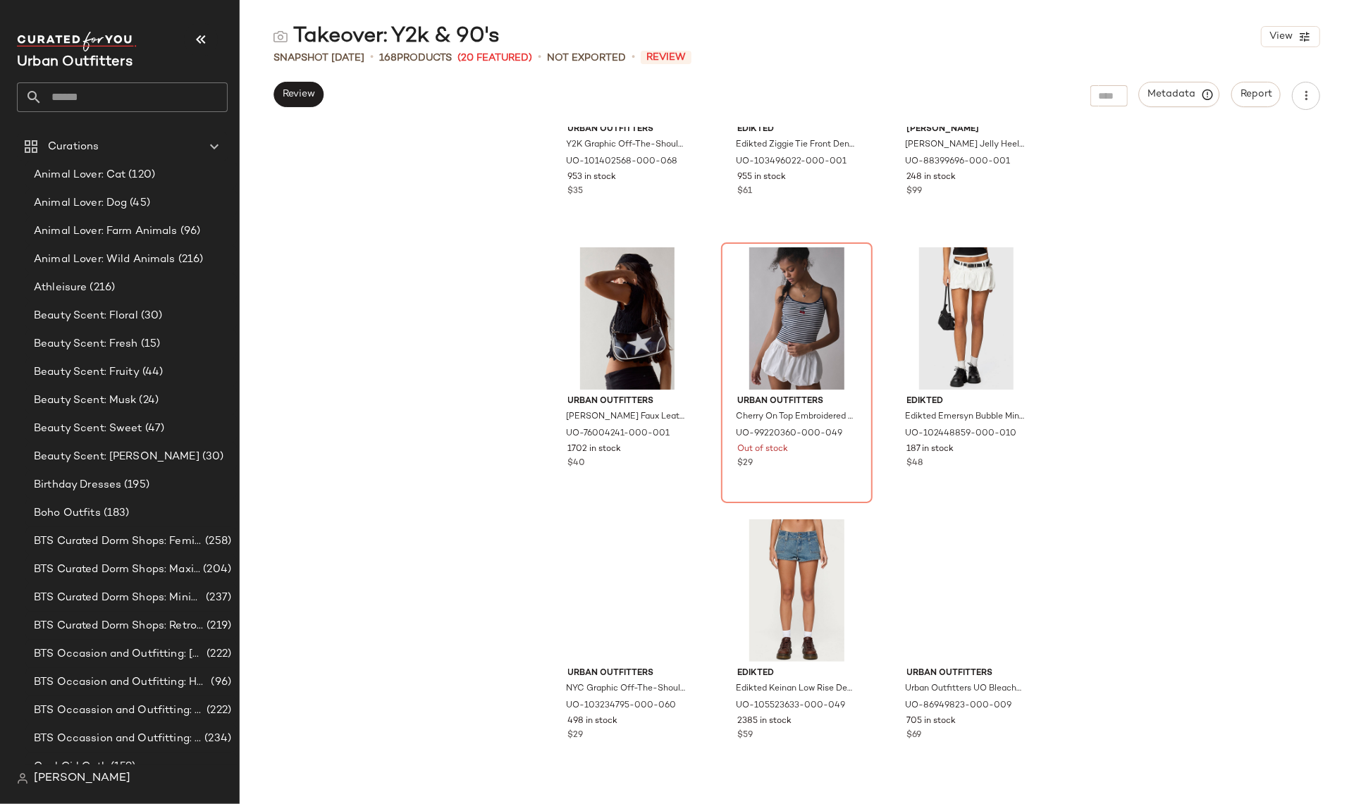
scroll to position [9854, 0]
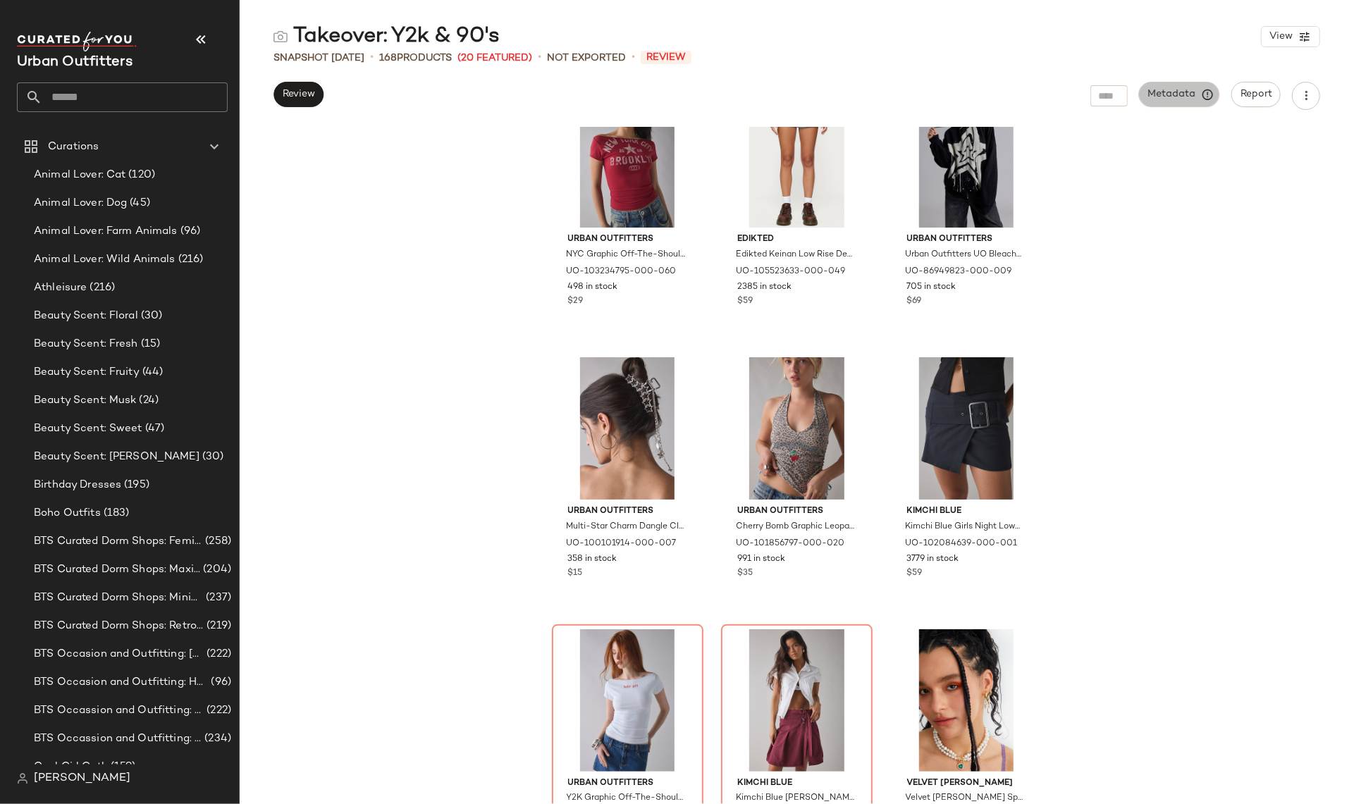
click at [1197, 85] on button "Metadata" at bounding box center [1179, 94] width 81 height 25
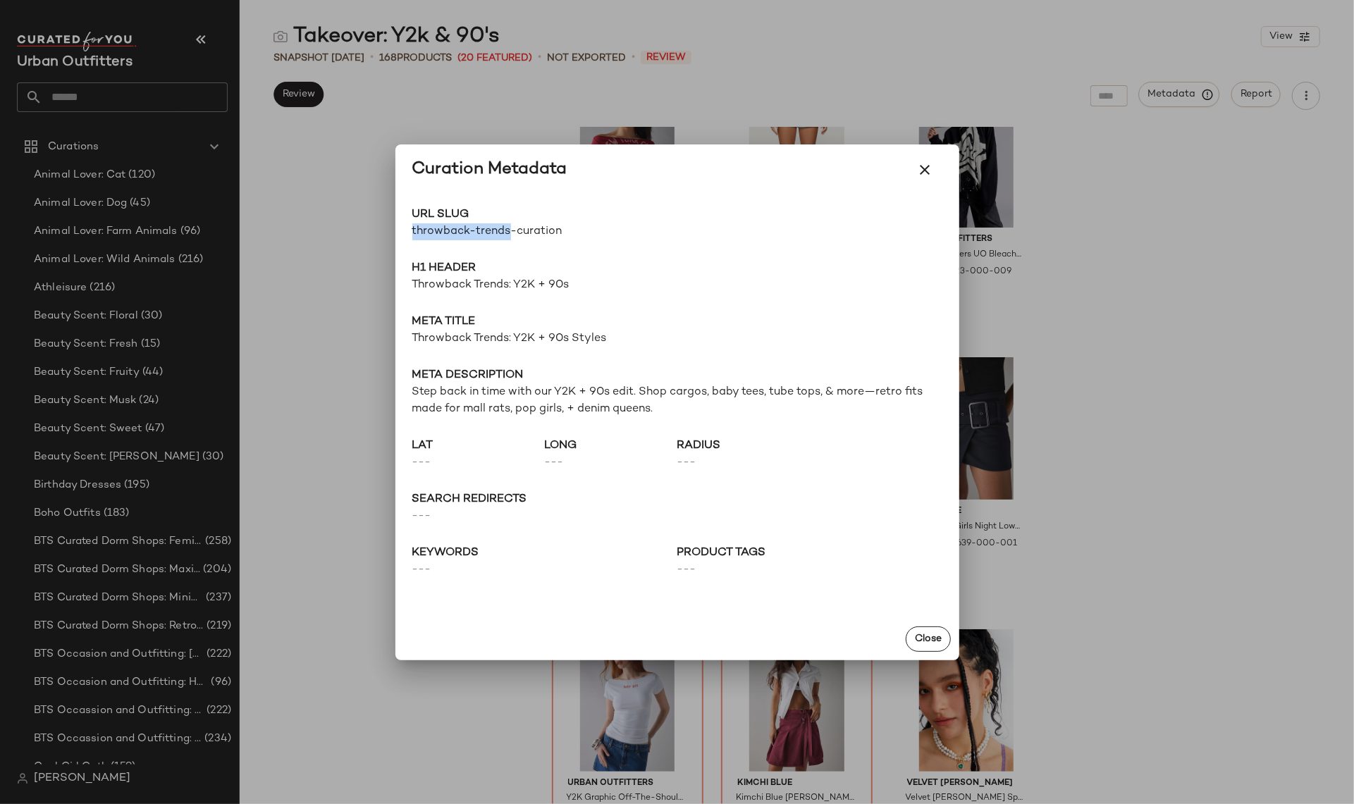
drag, startPoint x: 507, startPoint y: 230, endPoint x: 413, endPoint y: 228, distance: 94.5
click at [414, 228] on span "throwback-trends-curation" at bounding box center [544, 231] width 265 height 17
copy span "throwback-trends"
click at [1182, 192] on div at bounding box center [677, 402] width 1354 height 804
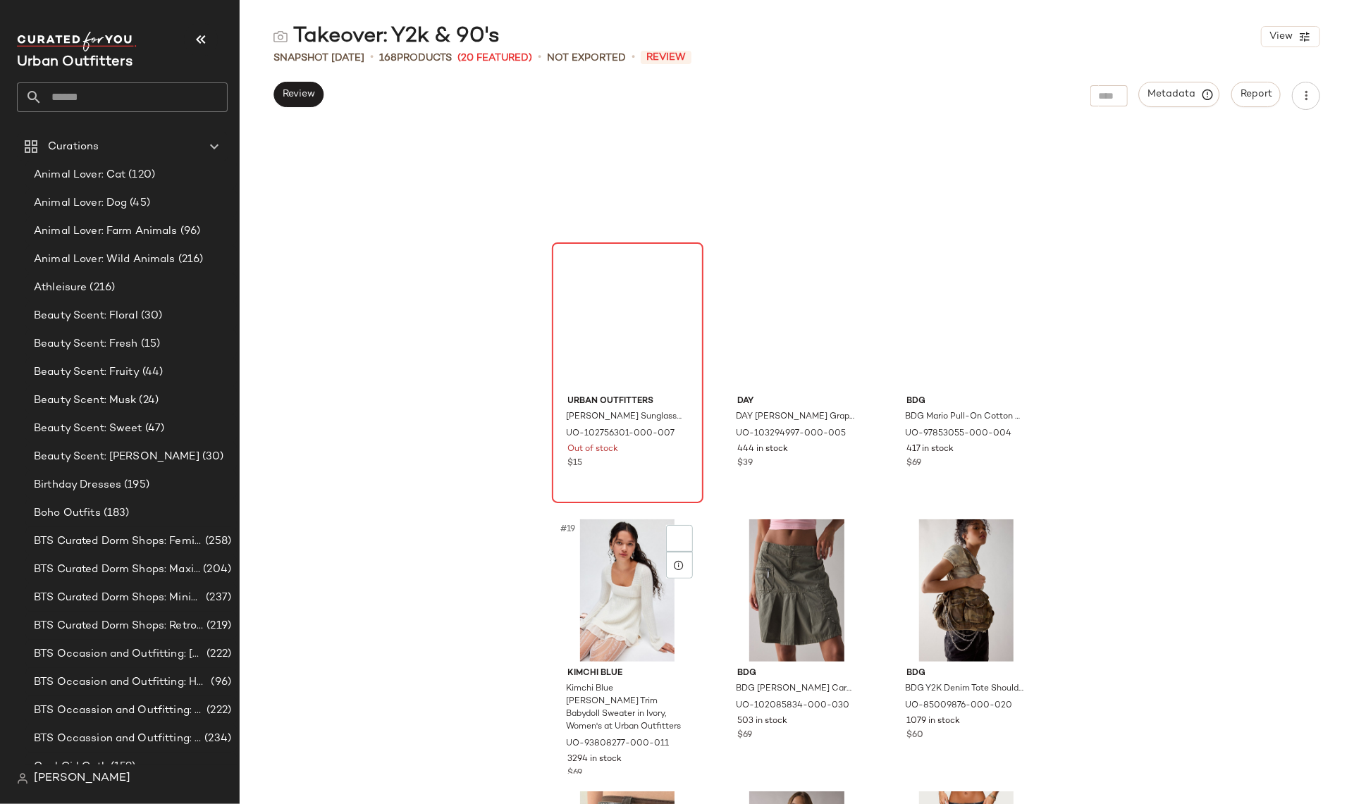
scroll to position [0, 0]
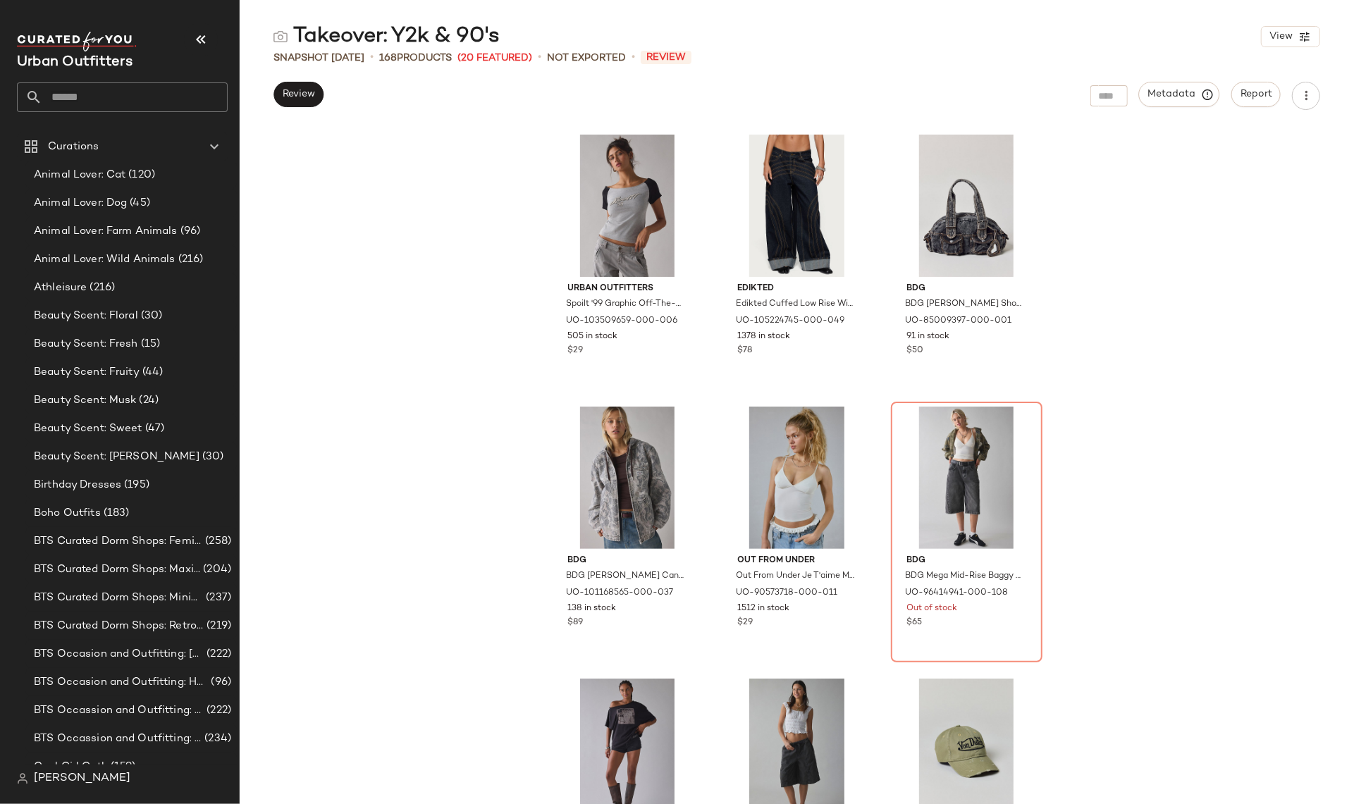
click at [103, 104] on input "text" at bounding box center [134, 97] width 185 height 30
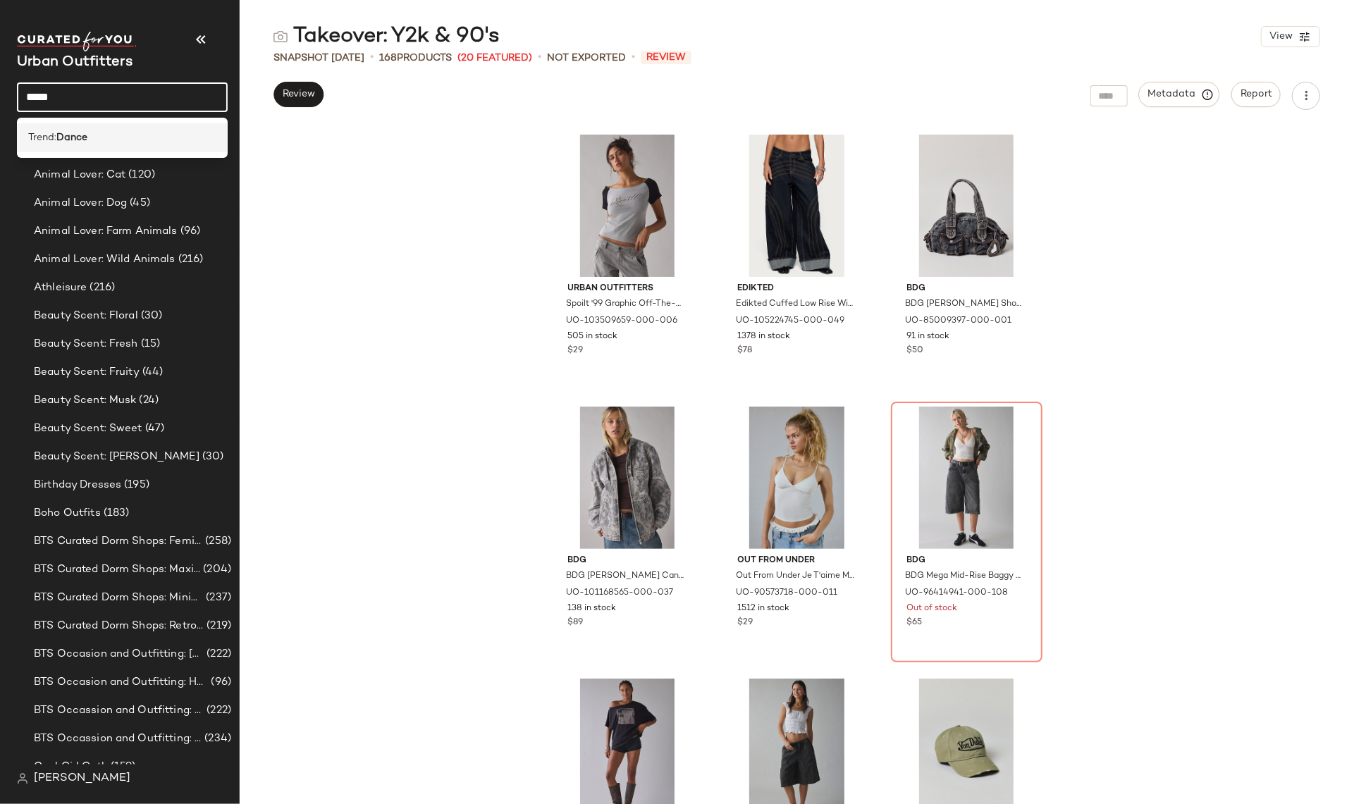
type input "*****"
click at [87, 131] on b "Dance" at bounding box center [71, 137] width 31 height 15
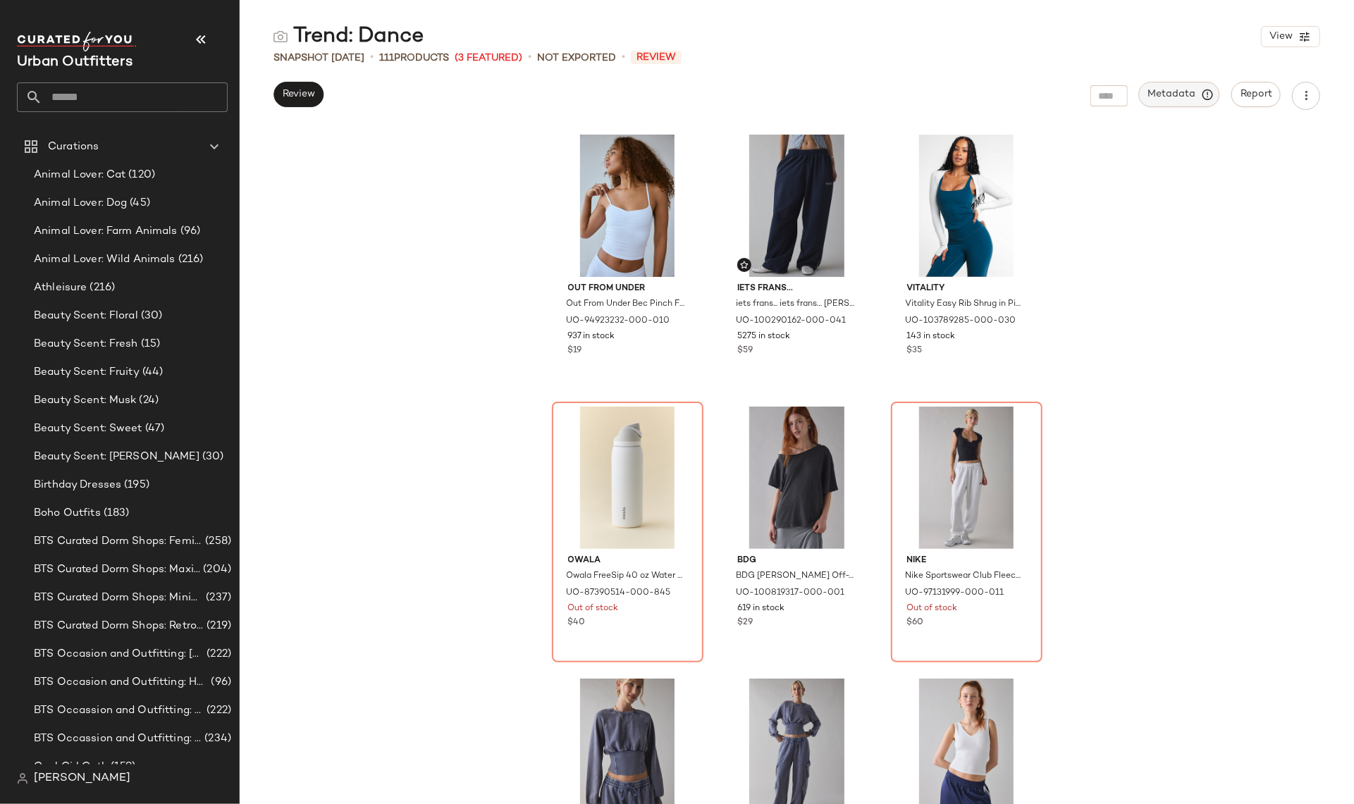
click at [1164, 97] on span "Metadata" at bounding box center [1179, 94] width 64 height 13
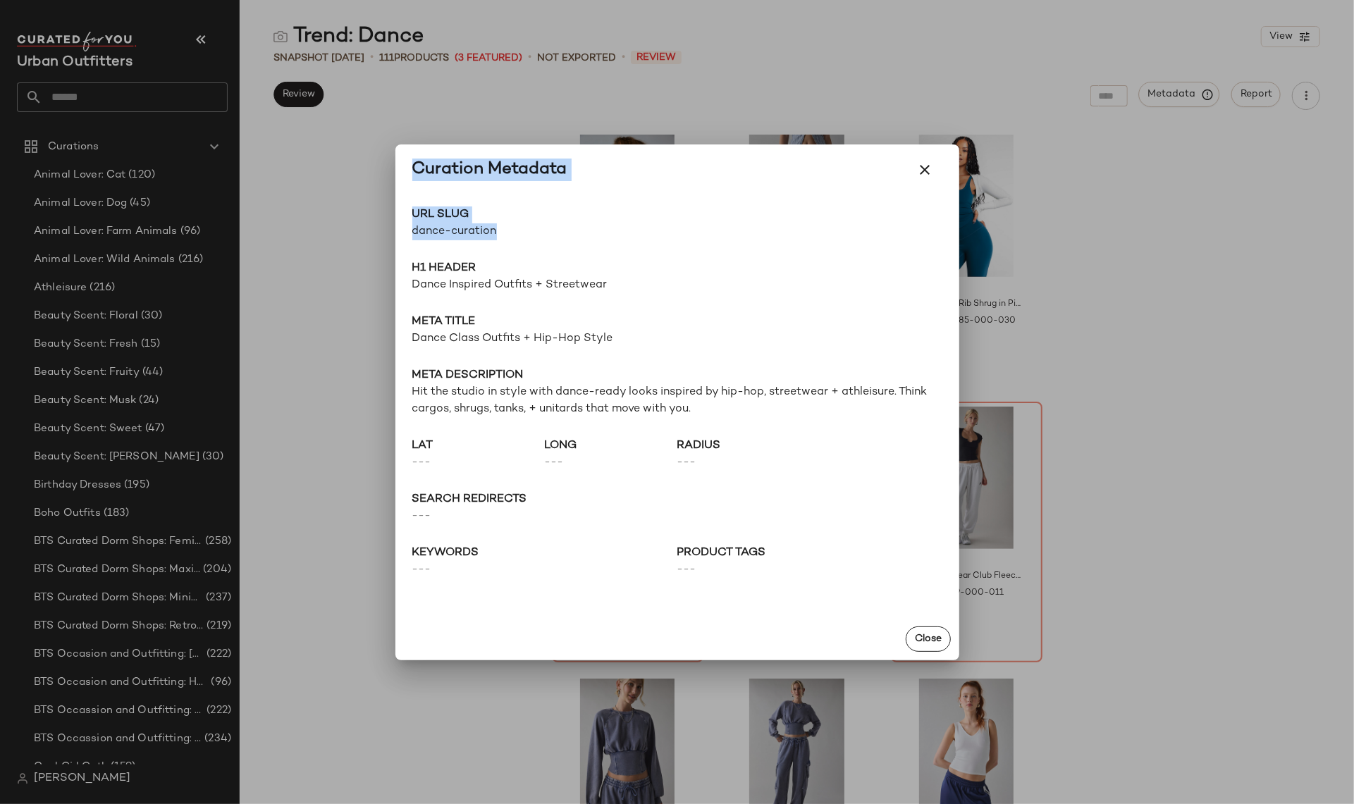
drag, startPoint x: 495, startPoint y: 229, endPoint x: 379, endPoint y: 233, distance: 116.3
click at [379, 233] on div "Curation Metadata URL Slug dance-curation Go to Shop H1 Header Dance Inspired O…" at bounding box center [677, 402] width 1354 height 804
click at [533, 226] on span "dance-curation" at bounding box center [544, 231] width 265 height 17
drag, startPoint x: 493, startPoint y: 228, endPoint x: 409, endPoint y: 232, distance: 84.0
click at [409, 231] on div "URL Slug dance-curation Go to Shop H1 Header Dance Inspired Outfits + Streetwea…" at bounding box center [677, 406] width 564 height 423
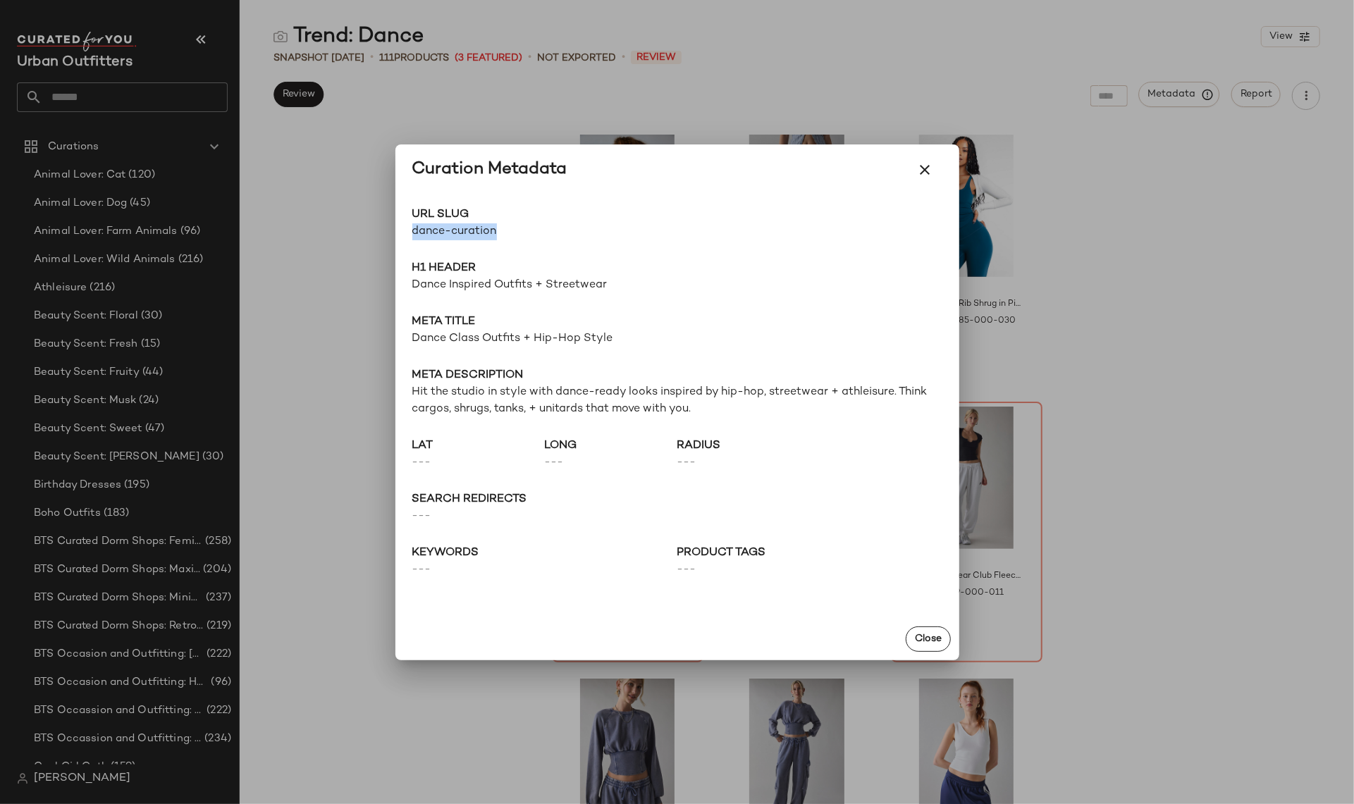
copy span "dance-curation"
drag, startPoint x: 746, startPoint y: 47, endPoint x: 746, endPoint y: 88, distance: 40.9
click at [746, 47] on div at bounding box center [677, 402] width 1354 height 804
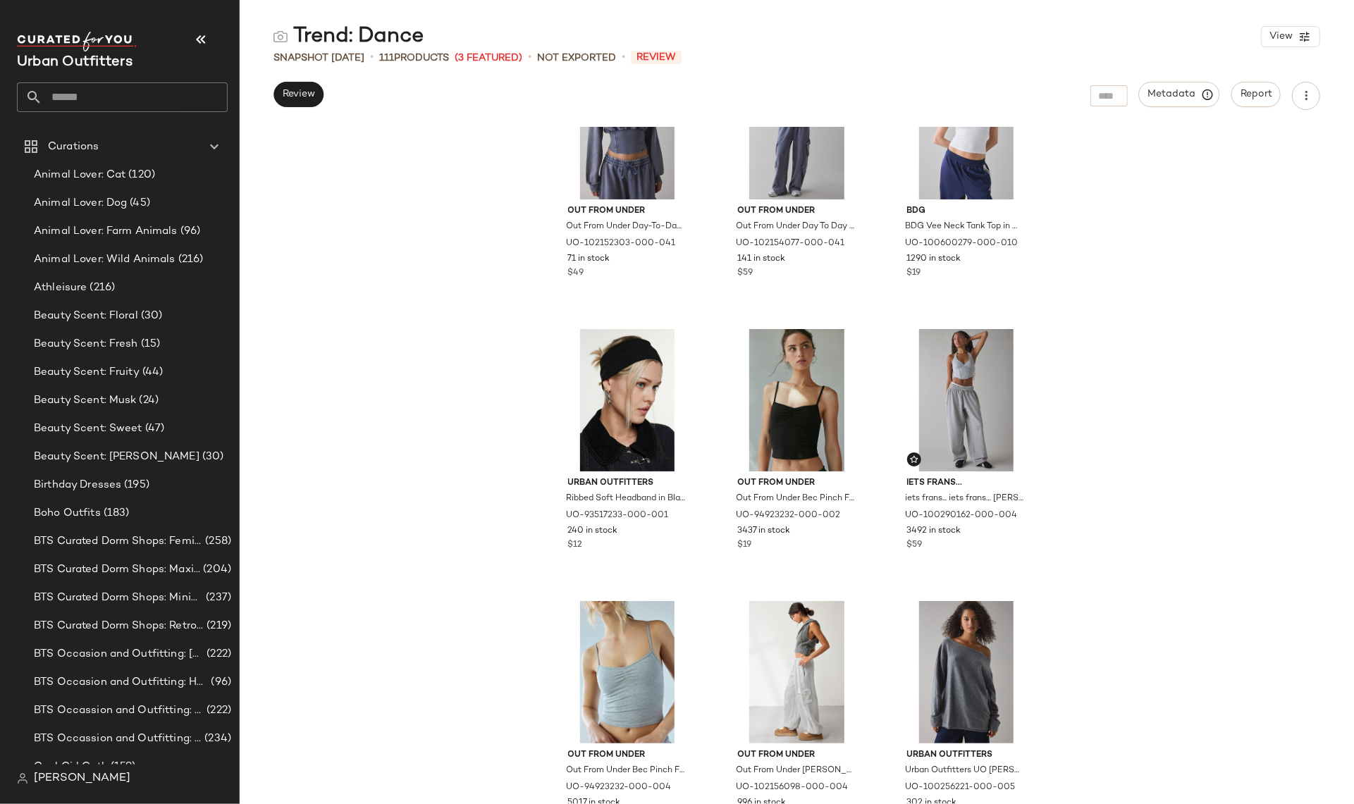
scroll to position [483, 0]
